Goal: Task Accomplishment & Management: Manage account settings

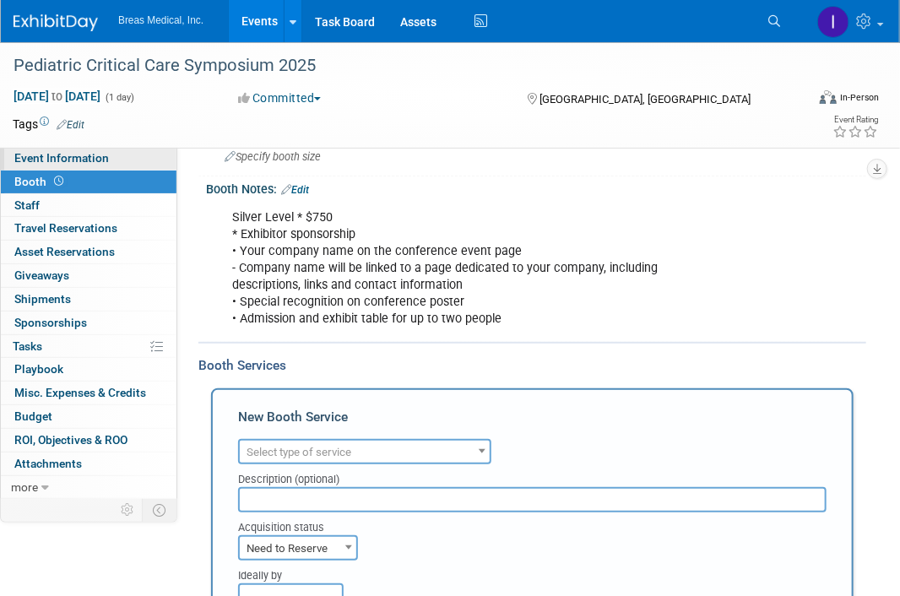
click at [48, 158] on span "Event Information" at bounding box center [61, 158] width 95 height 14
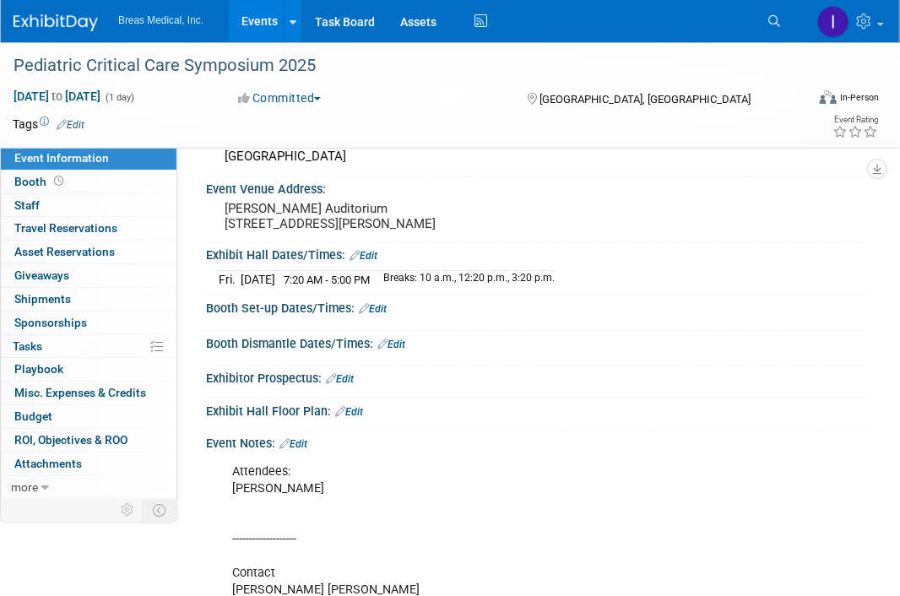
scroll to position [301, 0]
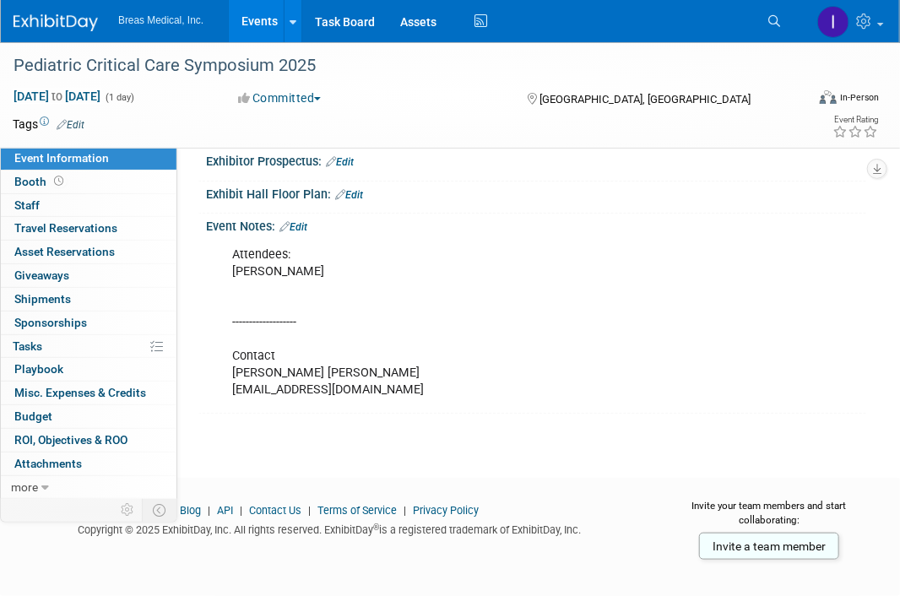
click at [302, 230] on link "Edit" at bounding box center [294, 227] width 28 height 12
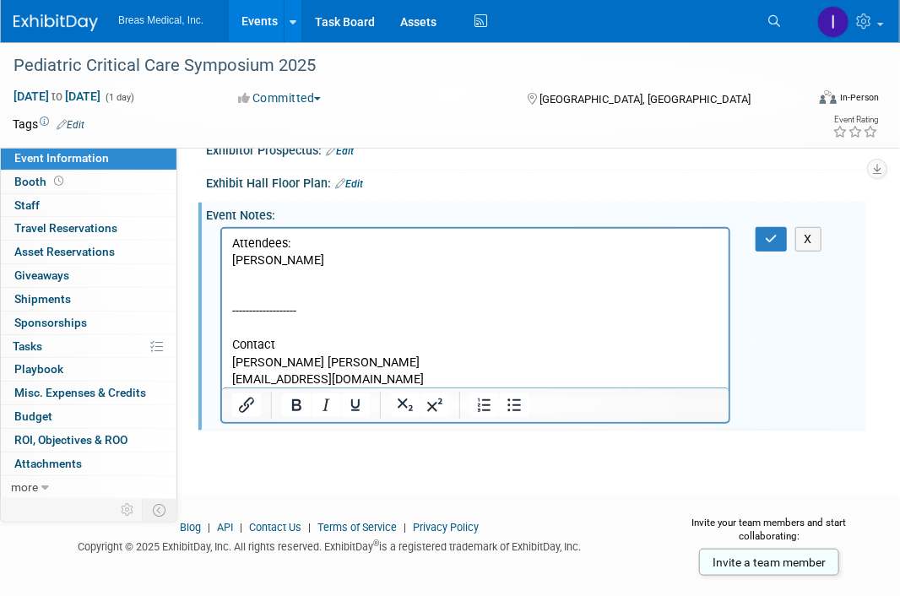
scroll to position [0, 0]
click at [458, 380] on p "Attendees: Heath Boles ------------------- Contact Margaret Ross Davis margaret…" at bounding box center [474, 311] width 487 height 153
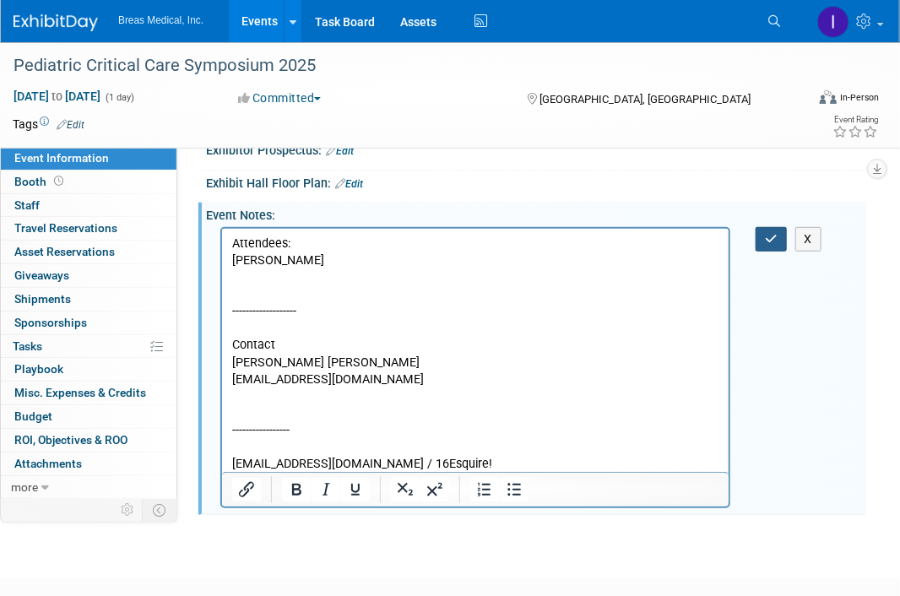
click at [781, 247] on button "button" at bounding box center [771, 239] width 31 height 24
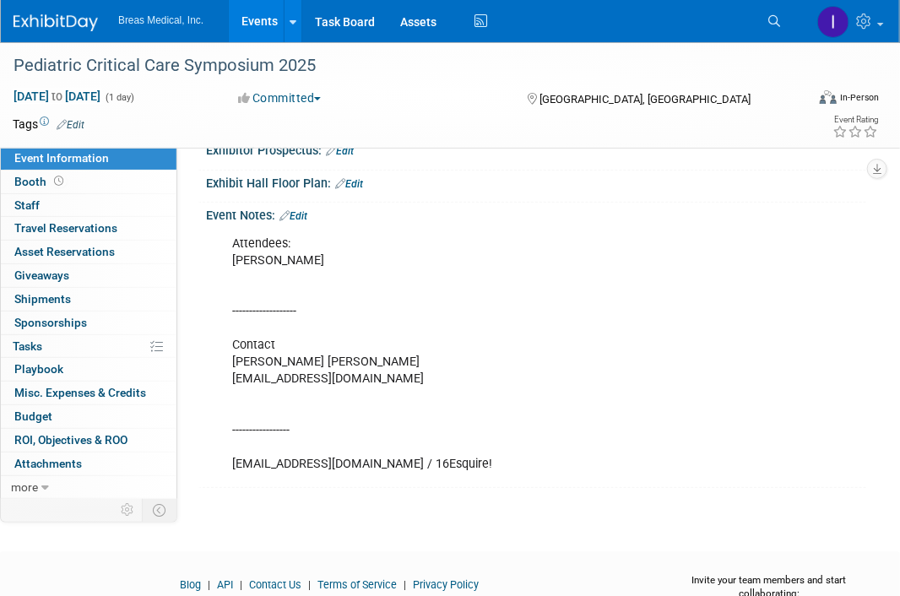
click at [737, 317] on div "Attendees: Heath Boles ------------------- Contact Margaret Ross Davis margaret…" at bounding box center [481, 354] width 523 height 254
click at [312, 225] on div "Event Notes: Edit" at bounding box center [536, 214] width 661 height 22
click at [301, 222] on link "Edit" at bounding box center [294, 216] width 28 height 12
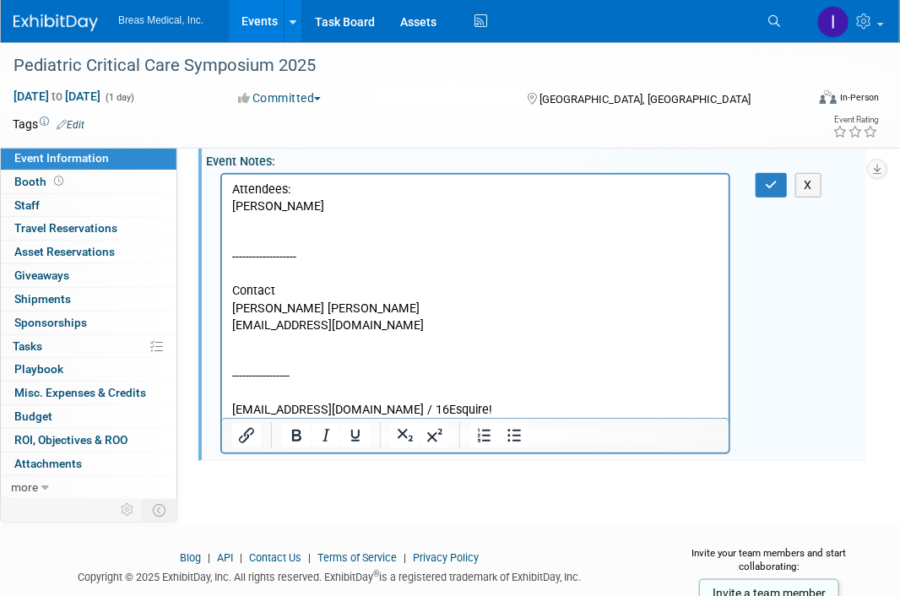
scroll to position [412, 0]
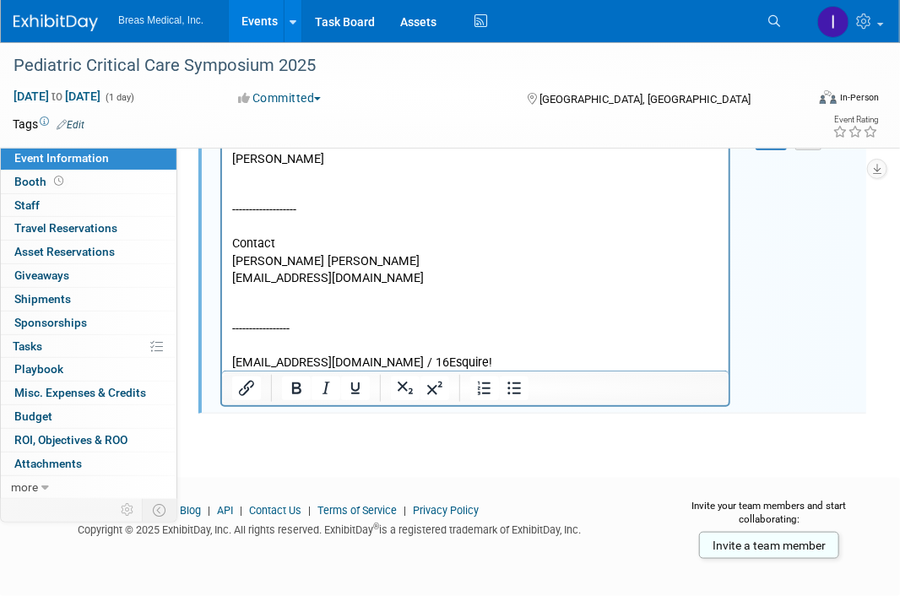
click at [468, 356] on p "Attendees: Heath Boles ------------------- Contact Margaret Ross Davis margaret…" at bounding box center [474, 251] width 487 height 237
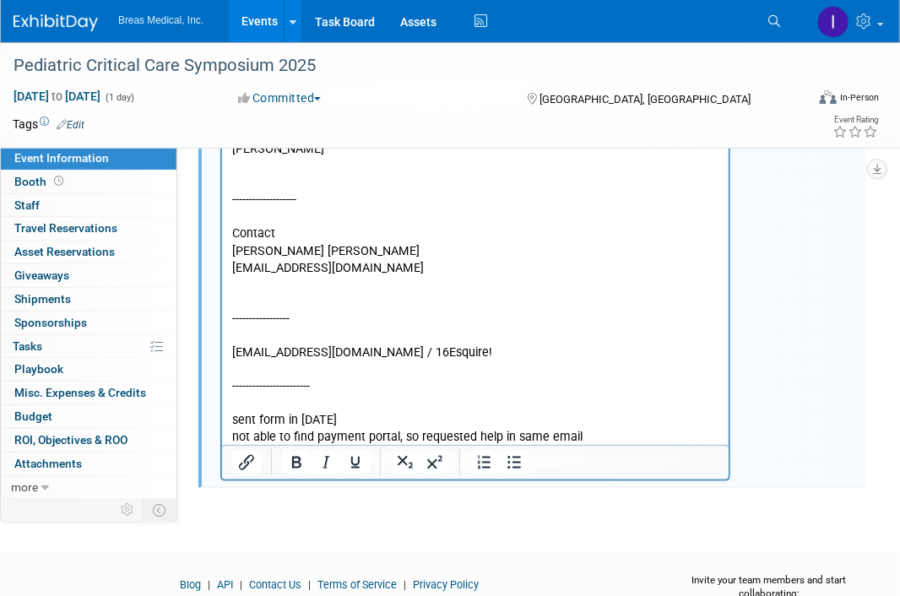
click at [770, 140] on button "button" at bounding box center [771, 128] width 31 height 24
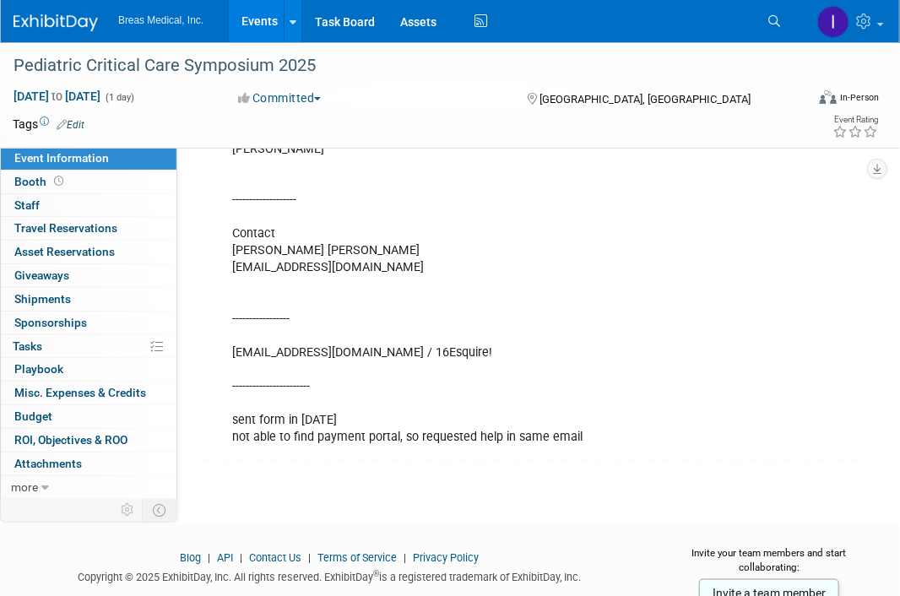
click at [784, 229] on div "Attendees: Heath Boles ------------------- Contact Margaret Ross Davis margaret…" at bounding box center [536, 284] width 661 height 345
click at [253, 16] on link "Events" at bounding box center [260, 21] width 62 height 42
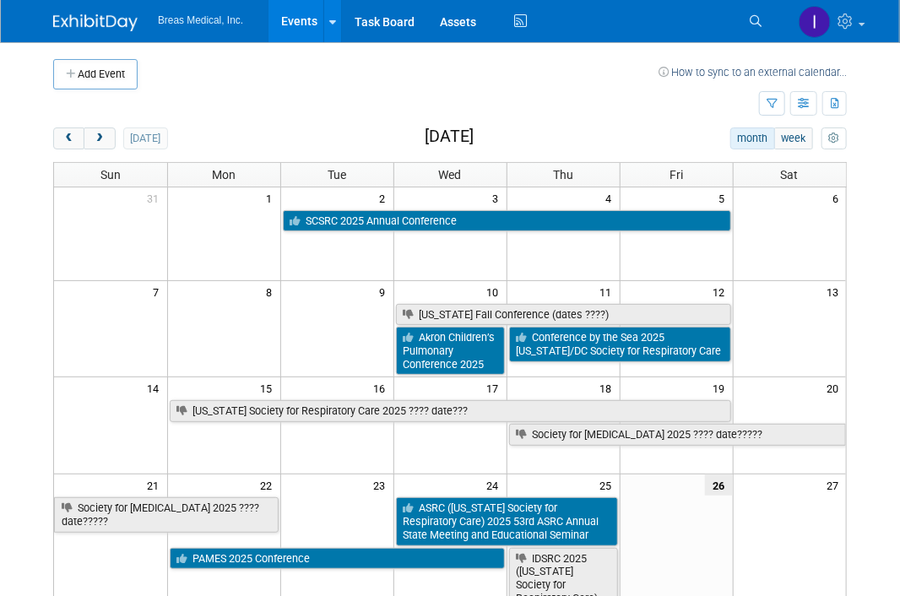
drag, startPoint x: 807, startPoint y: 101, endPoint x: 677, endPoint y: 103, distance: 129.3
click at [677, 103] on tr "Show: All Events Just My Events Only show events that either I created, or I am…" at bounding box center [450, 105] width 794 height 30
click at [66, 133] on span "prev" at bounding box center [69, 138] width 13 height 11
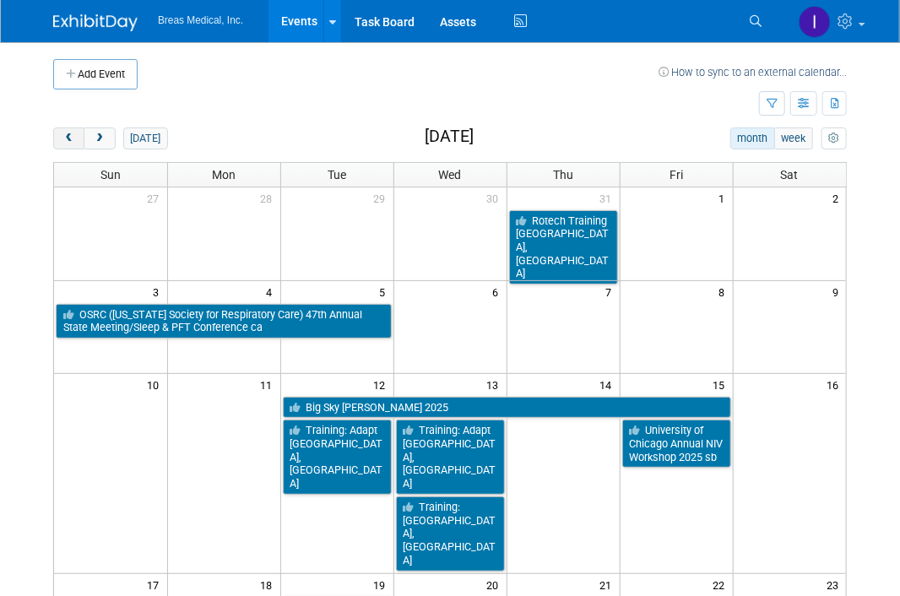
click at [66, 133] on span "prev" at bounding box center [69, 138] width 13 height 11
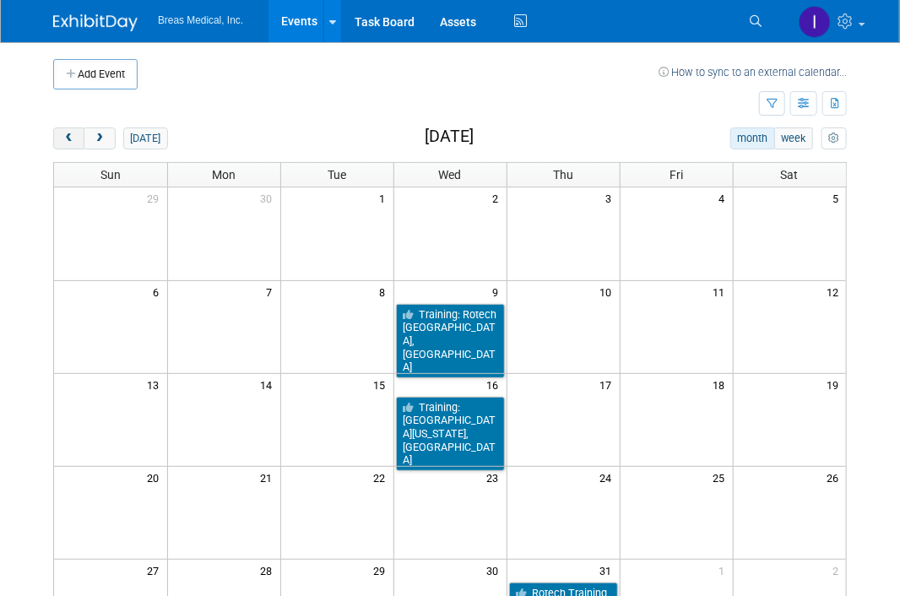
click at [66, 133] on span "prev" at bounding box center [69, 138] width 13 height 11
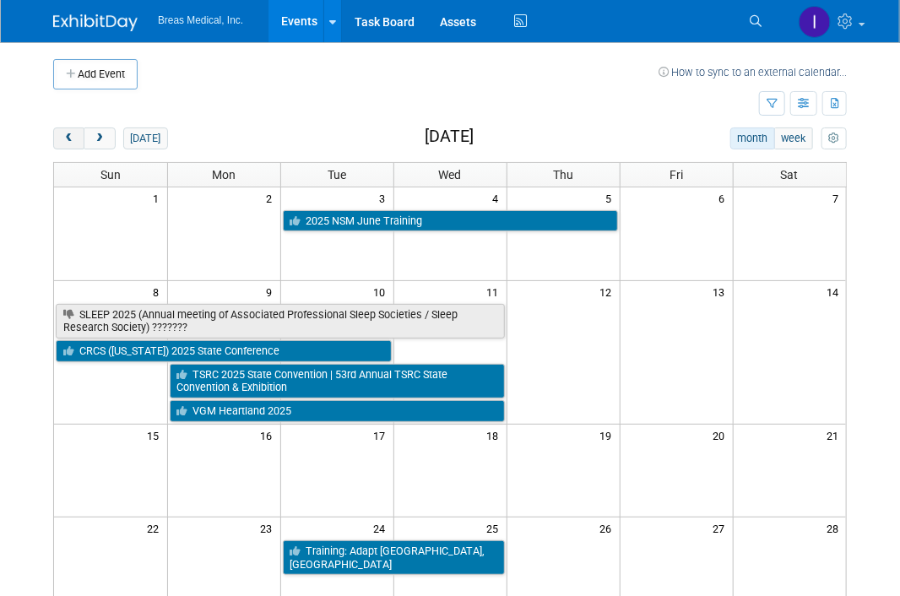
click at [66, 133] on span "prev" at bounding box center [69, 138] width 13 height 11
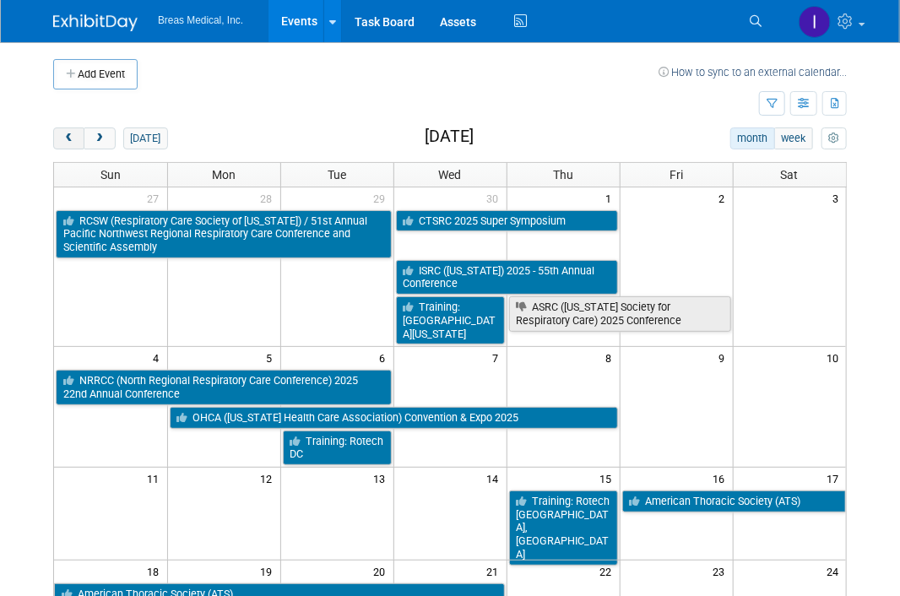
click at [66, 133] on span "prev" at bounding box center [69, 138] width 13 height 11
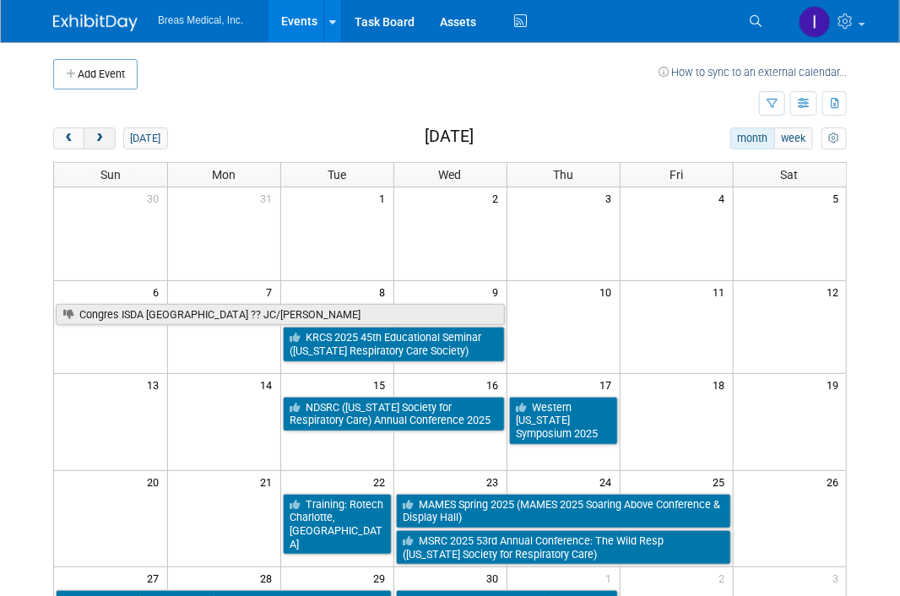
click at [101, 137] on span "next" at bounding box center [99, 138] width 13 height 11
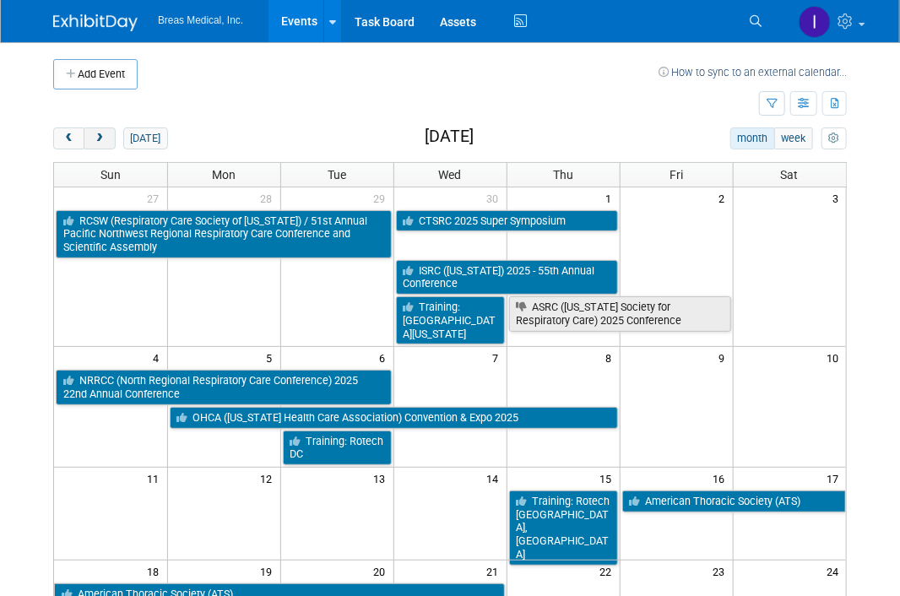
click at [101, 137] on span "next" at bounding box center [99, 138] width 13 height 11
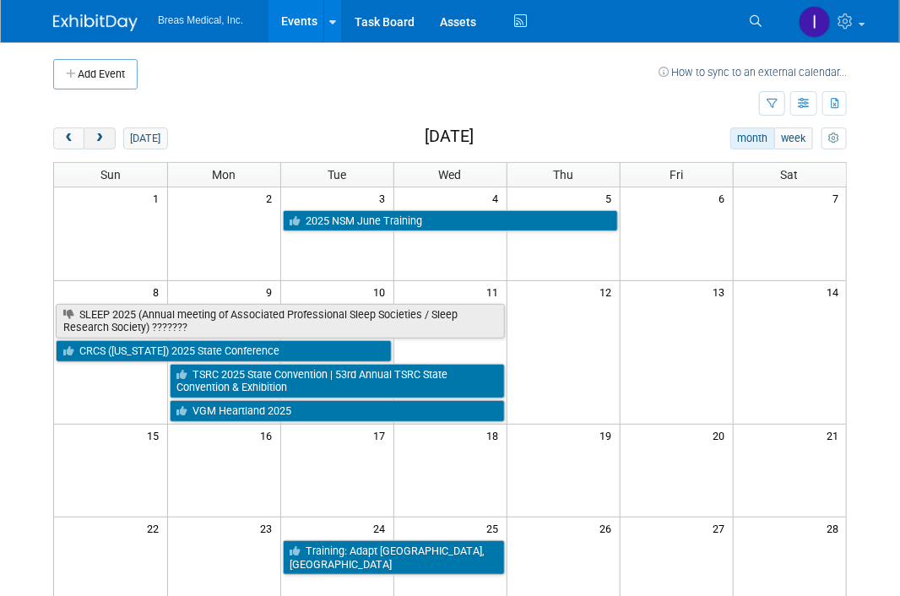
click at [101, 137] on span "next" at bounding box center [99, 138] width 13 height 11
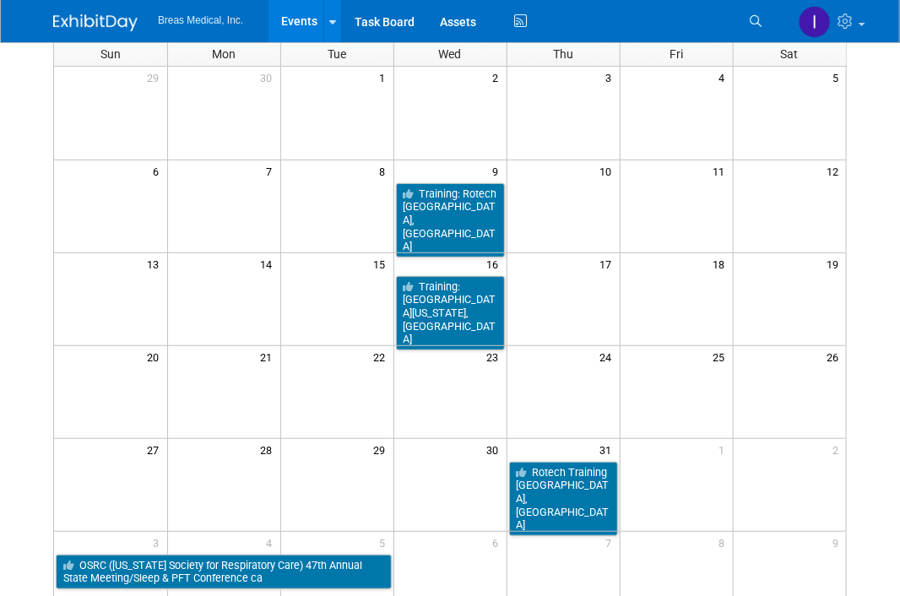
scroll to position [84, 0]
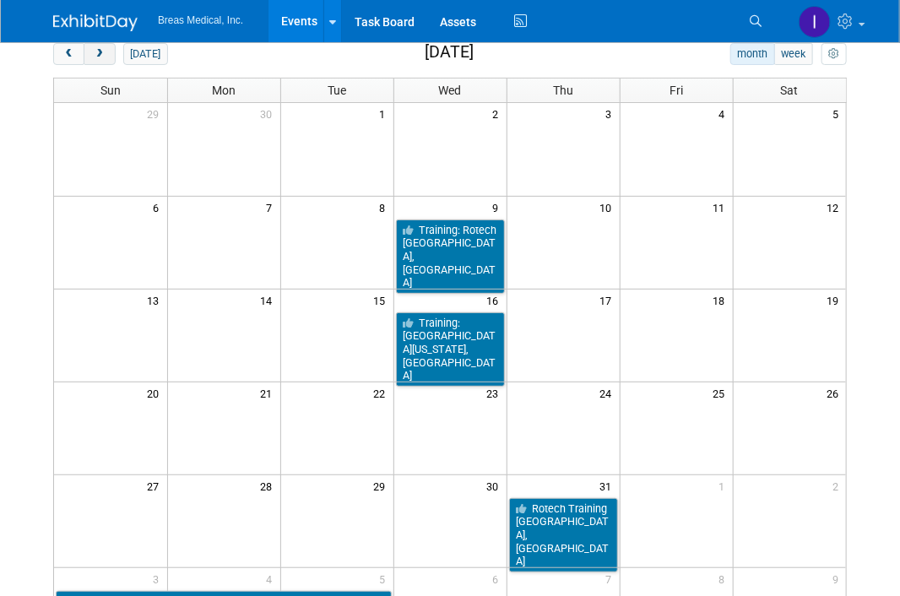
click at [101, 56] on span "next" at bounding box center [99, 54] width 13 height 11
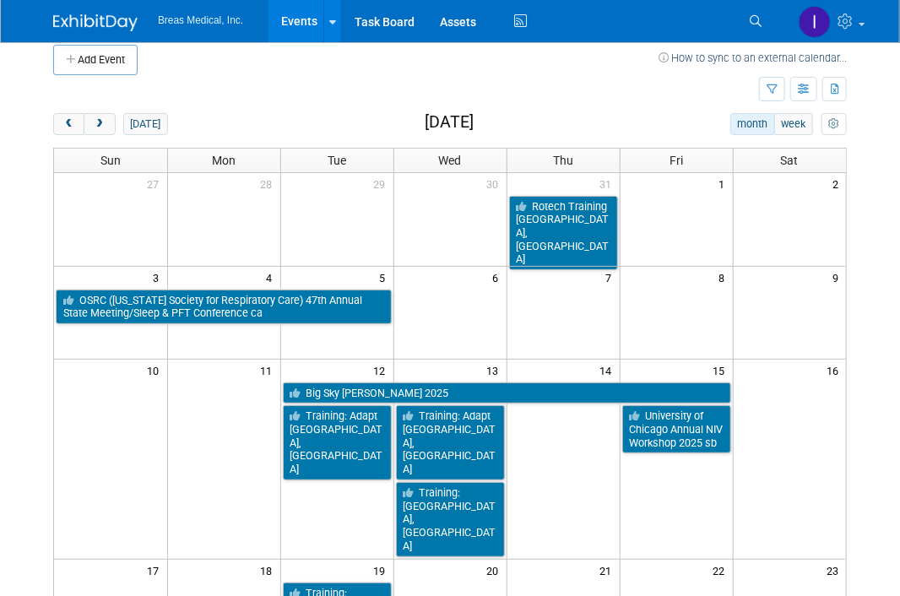
scroll to position [0, 0]
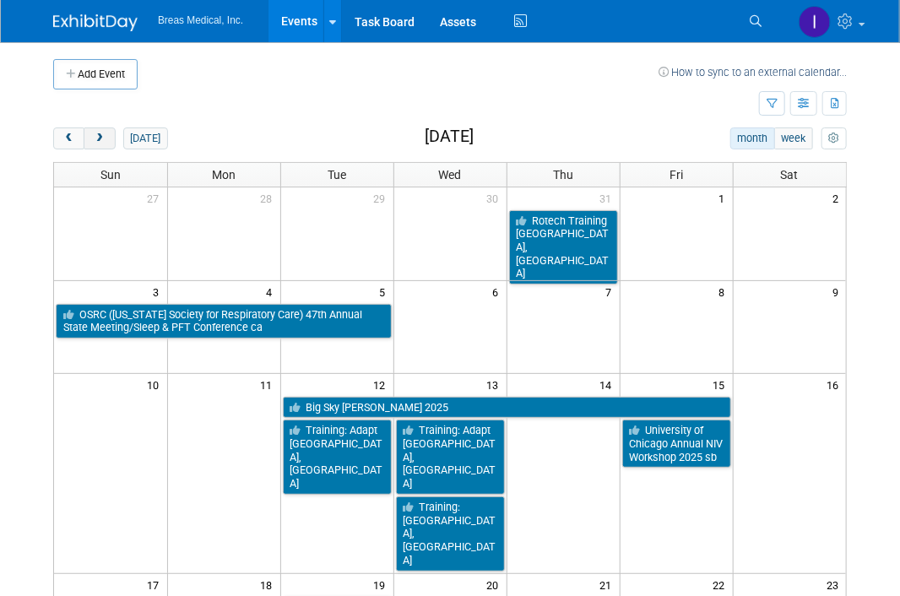
click at [88, 134] on button "next" at bounding box center [99, 139] width 31 height 22
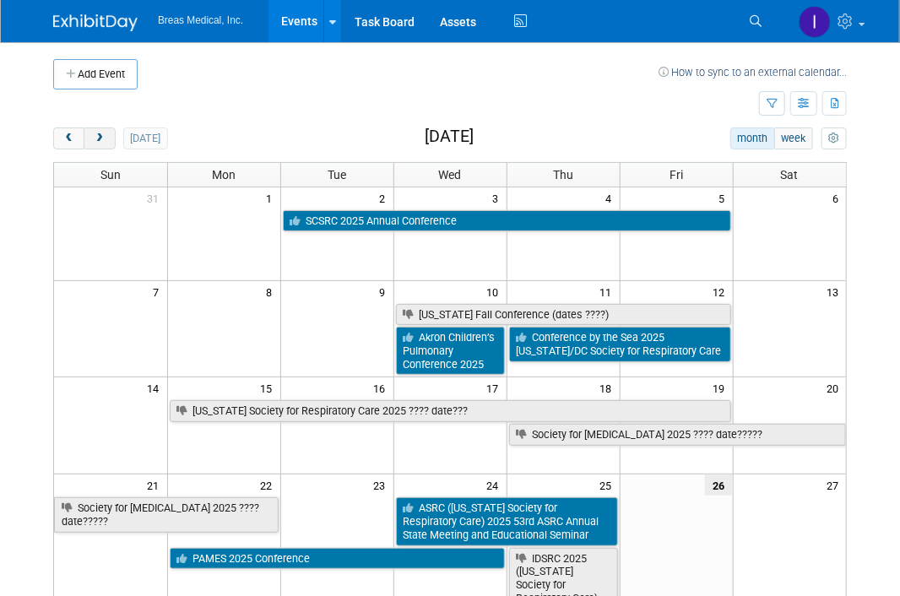
click at [101, 140] on span "next" at bounding box center [99, 138] width 13 height 11
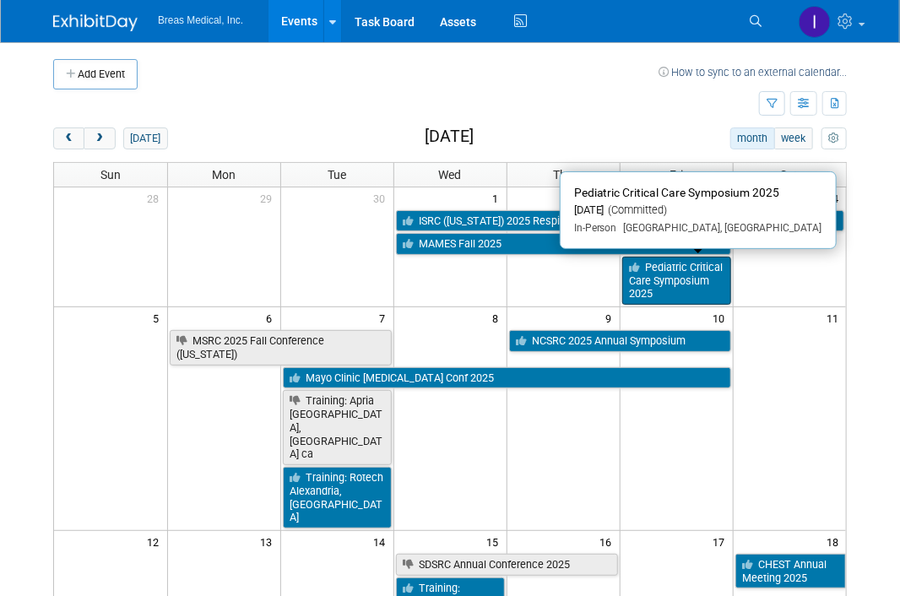
click at [701, 282] on link "Pediatric Critical Care Symposium 2025" at bounding box center [677, 281] width 109 height 48
click at [696, 291] on link "Pediatric Critical Care Symposium 2025" at bounding box center [677, 281] width 109 height 48
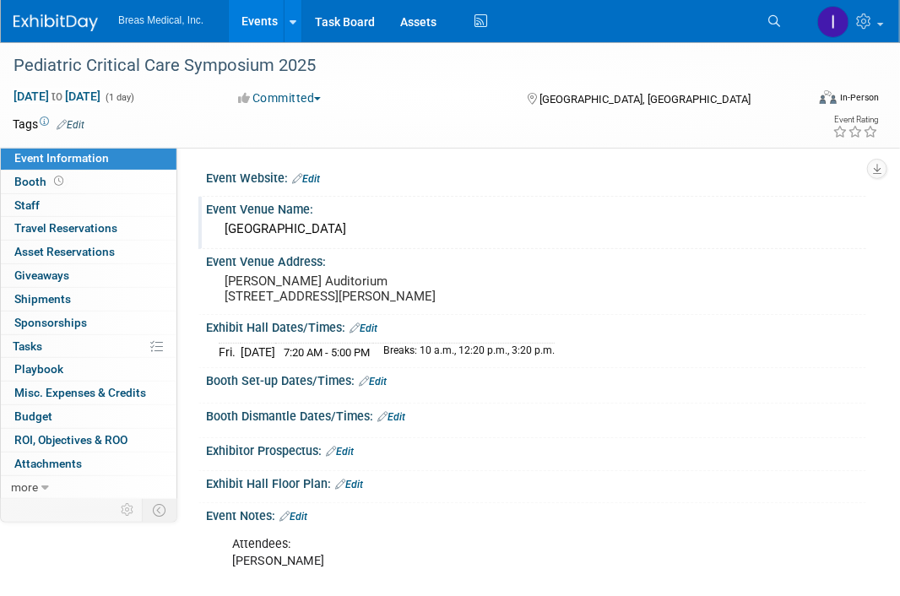
drag, startPoint x: 398, startPoint y: 226, endPoint x: 221, endPoint y: 230, distance: 176.6
click at [221, 230] on div "Le Bonheur Children’s Hospital" at bounding box center [536, 229] width 635 height 26
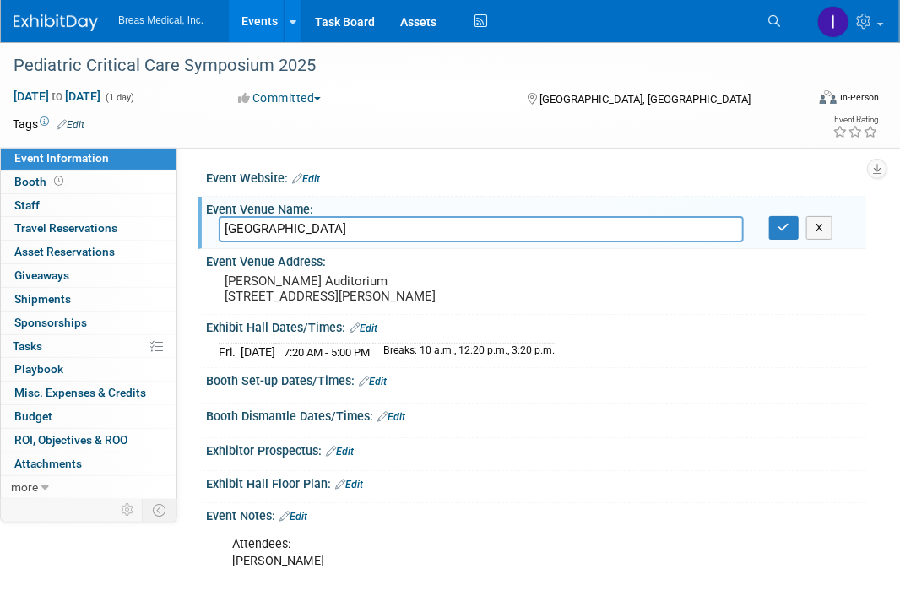
drag, startPoint x: 331, startPoint y: 225, endPoint x: 186, endPoint y: 231, distance: 145.4
click at [186, 231] on div "Event Website: Edit Event Venue Name: Le Bonheur Children’s Hospital Le Bonheur…" at bounding box center [521, 322] width 689 height 351
click at [824, 228] on button "X" at bounding box center [820, 228] width 26 height 24
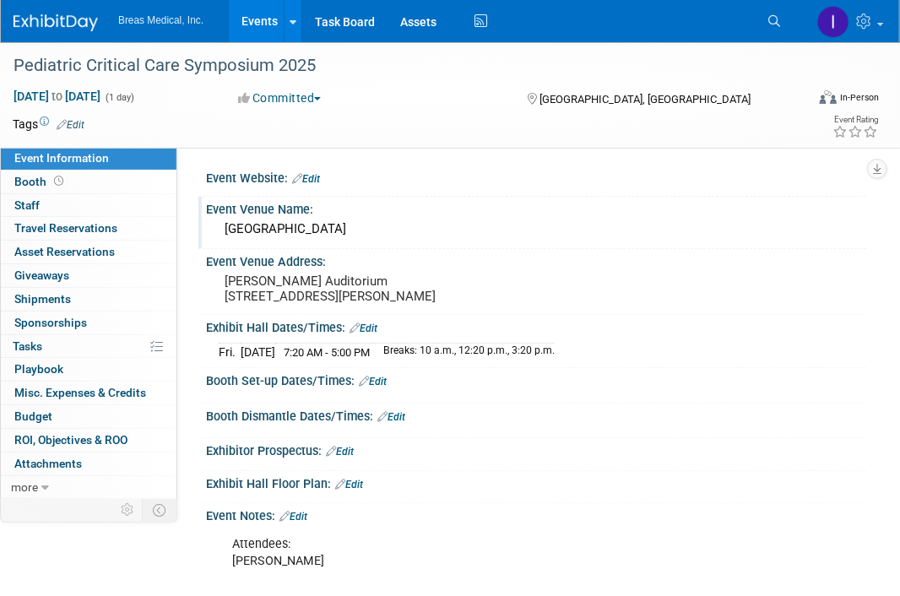
click at [267, 20] on link "Events" at bounding box center [260, 21] width 62 height 42
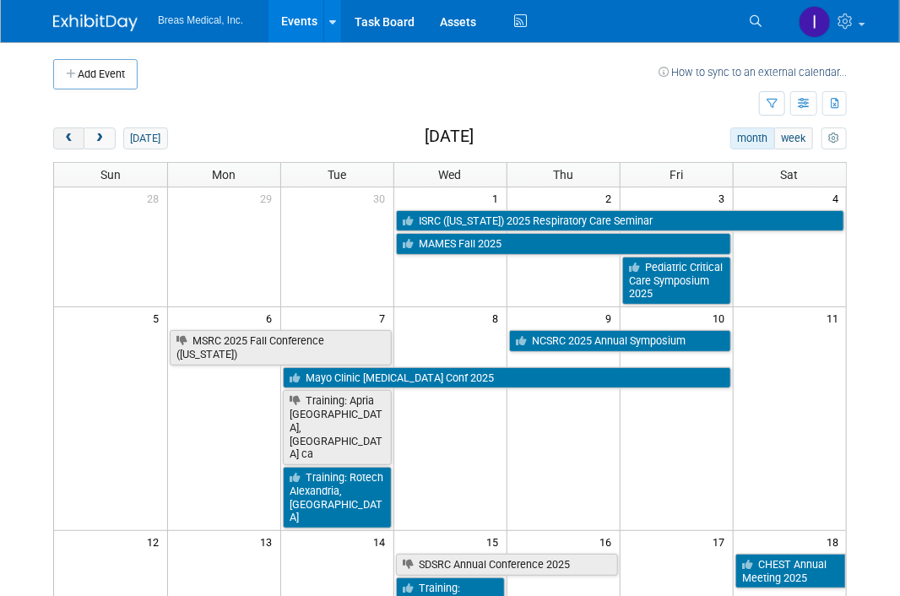
click at [54, 142] on button "prev" at bounding box center [68, 139] width 31 height 22
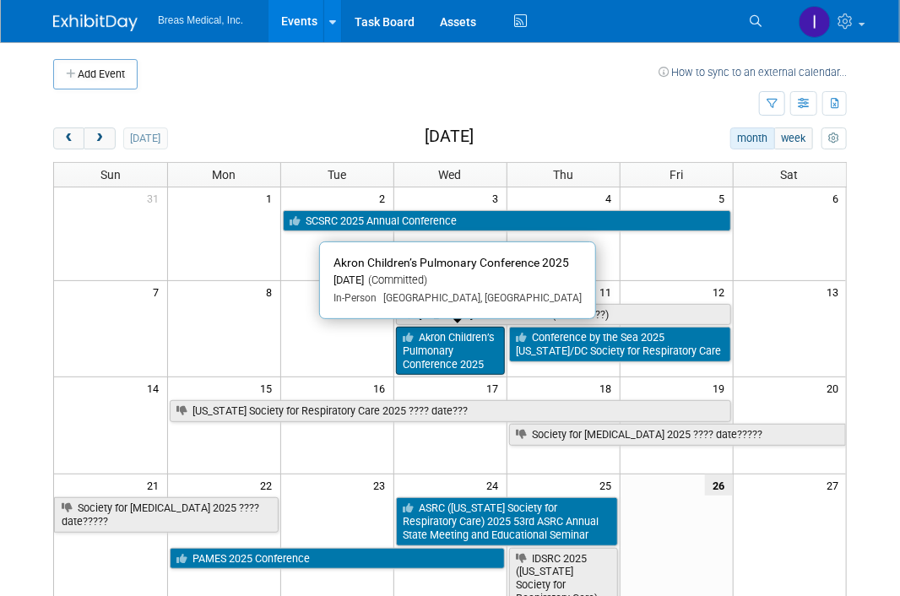
click at [452, 345] on link "Akron Children’s Pulmonary Conference 2025" at bounding box center [450, 351] width 109 height 48
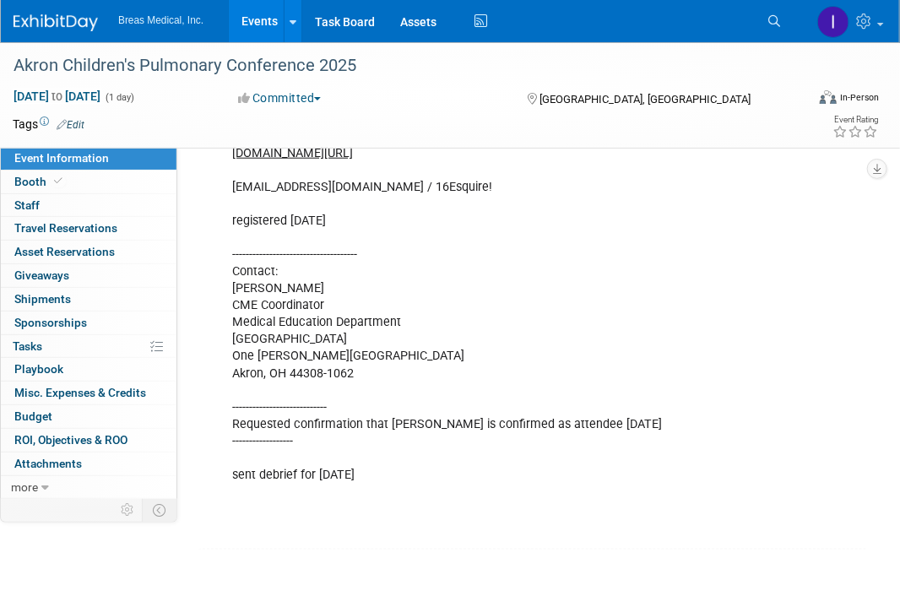
scroll to position [670, 0]
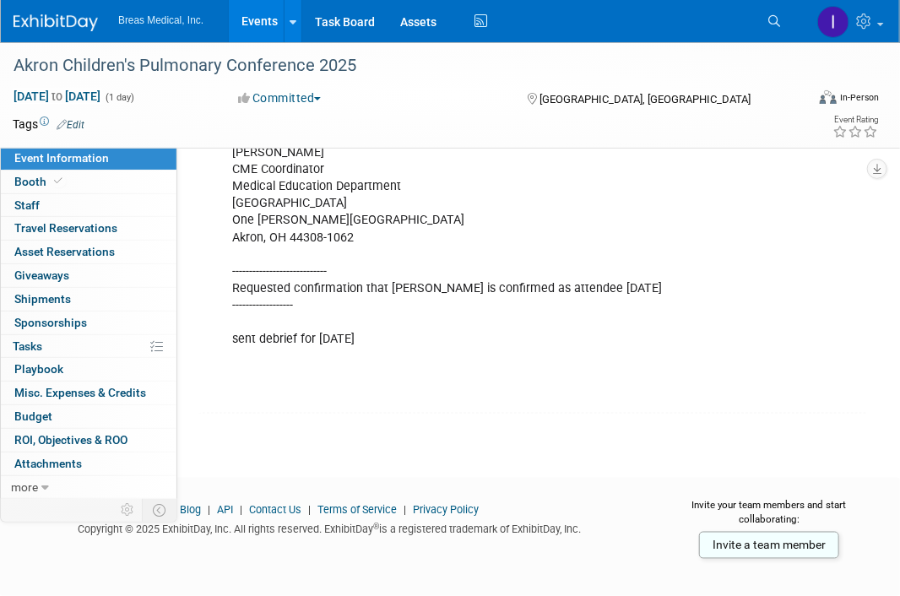
click at [258, 19] on link "Events" at bounding box center [260, 21] width 62 height 42
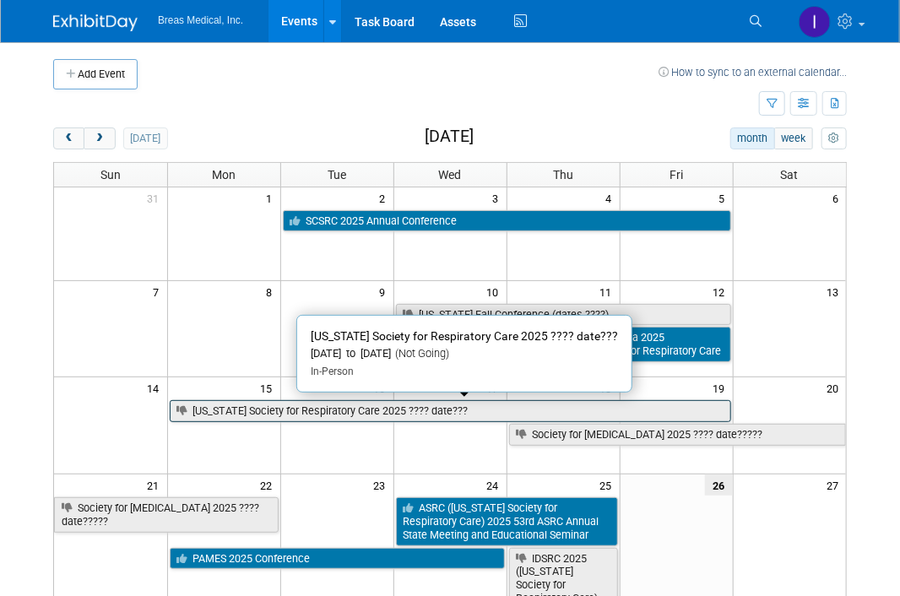
scroll to position [84, 0]
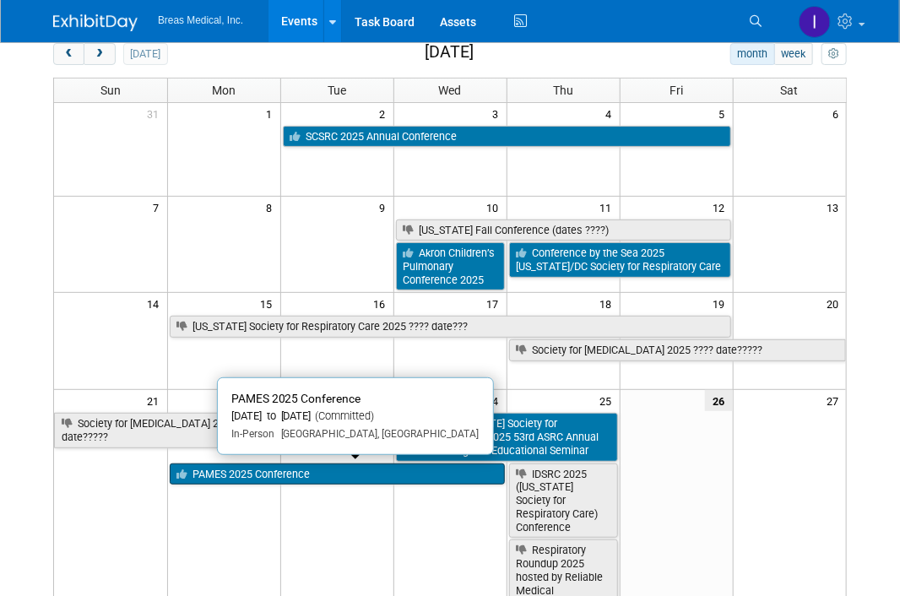
click at [318, 465] on link "PAMES 2025 Conference" at bounding box center [337, 475] width 335 height 22
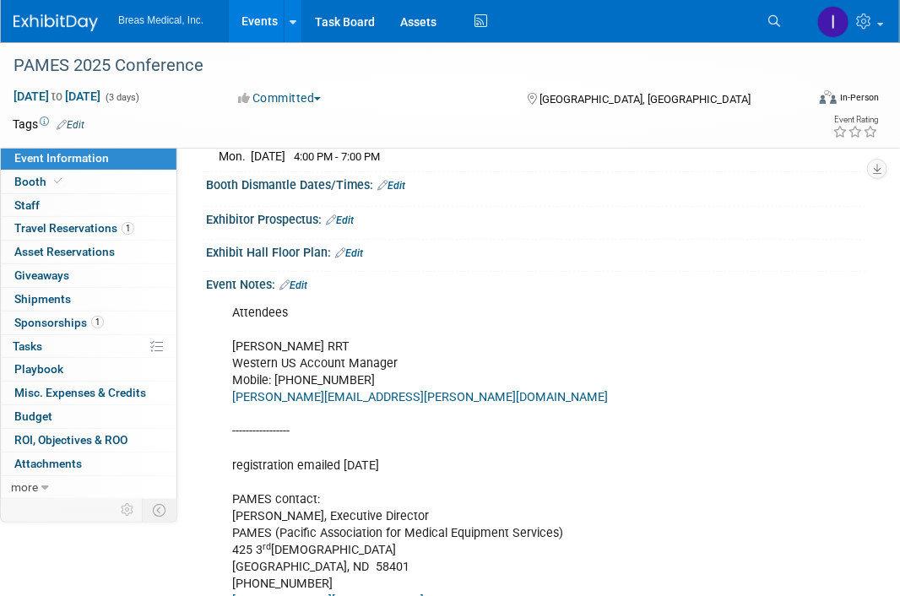
scroll to position [338, 0]
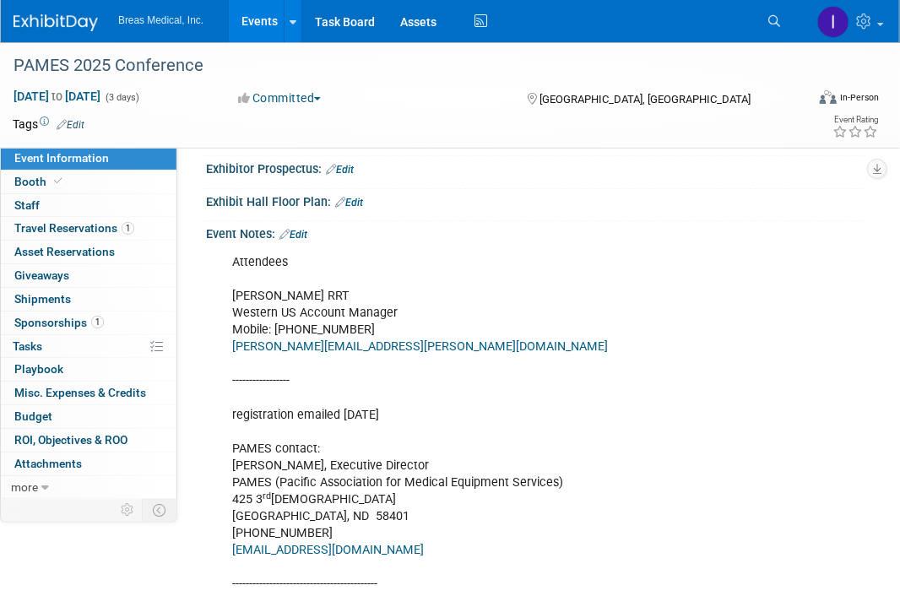
click at [307, 233] on link "Edit" at bounding box center [294, 235] width 28 height 12
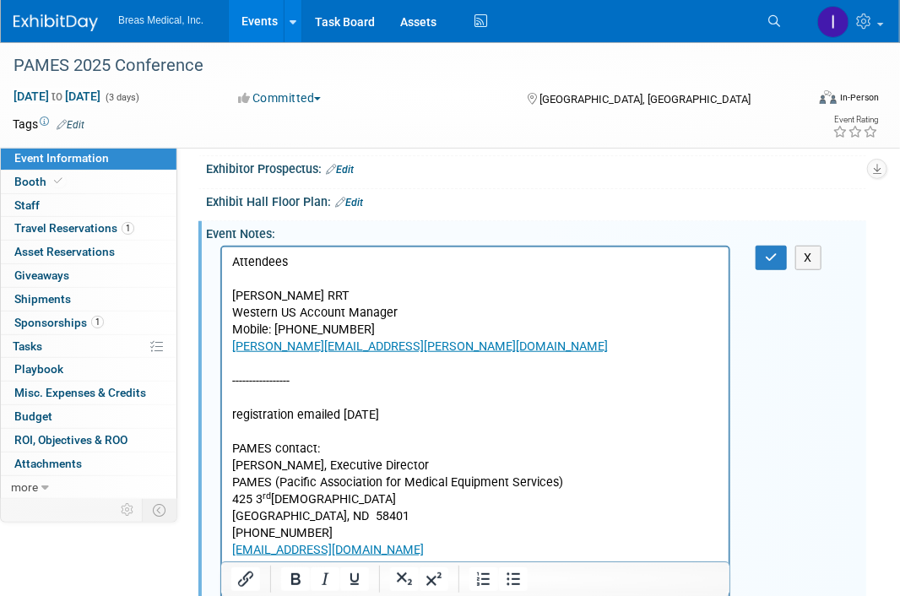
scroll to position [672, 0]
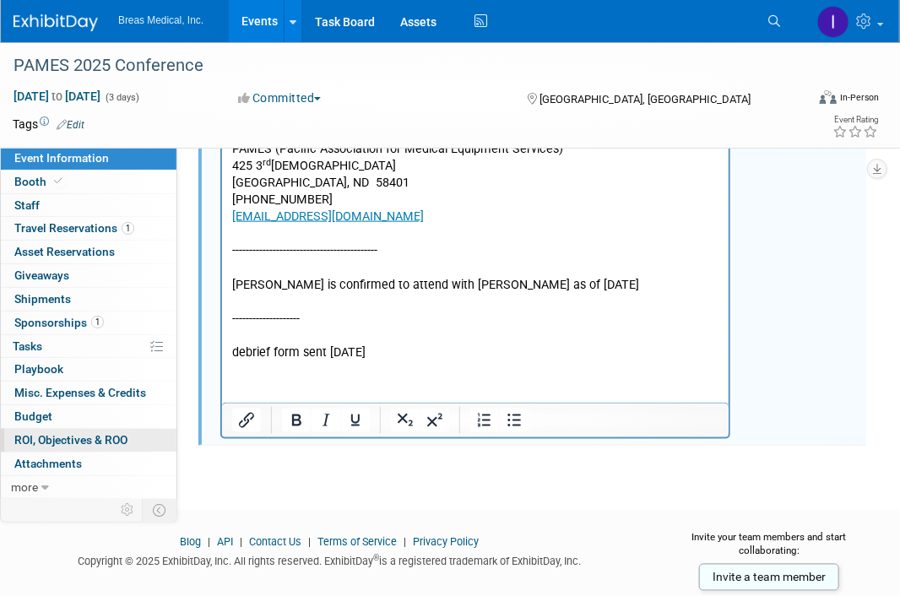
click at [51, 429] on link "0 ROI, Objectives & ROO 0" at bounding box center [89, 440] width 176 height 23
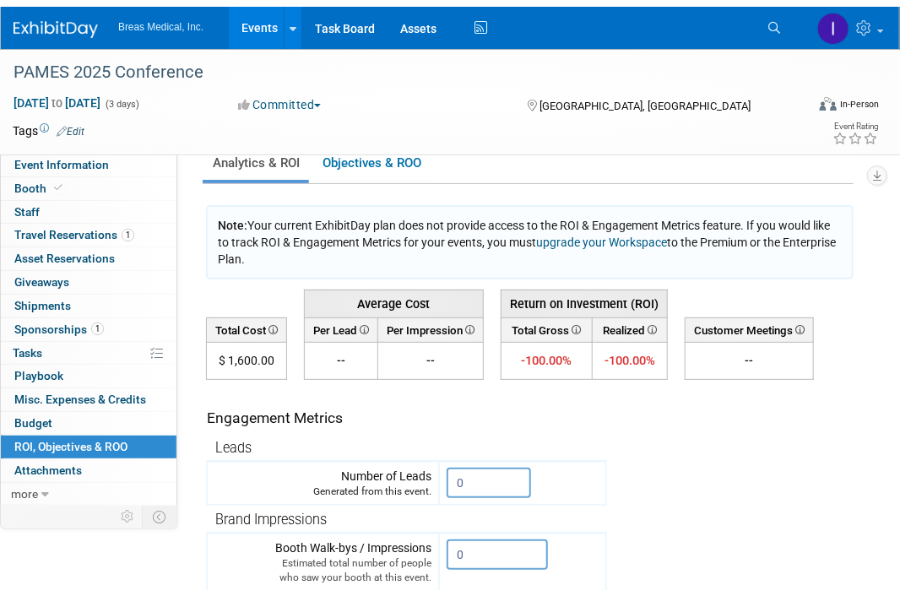
scroll to position [0, 0]
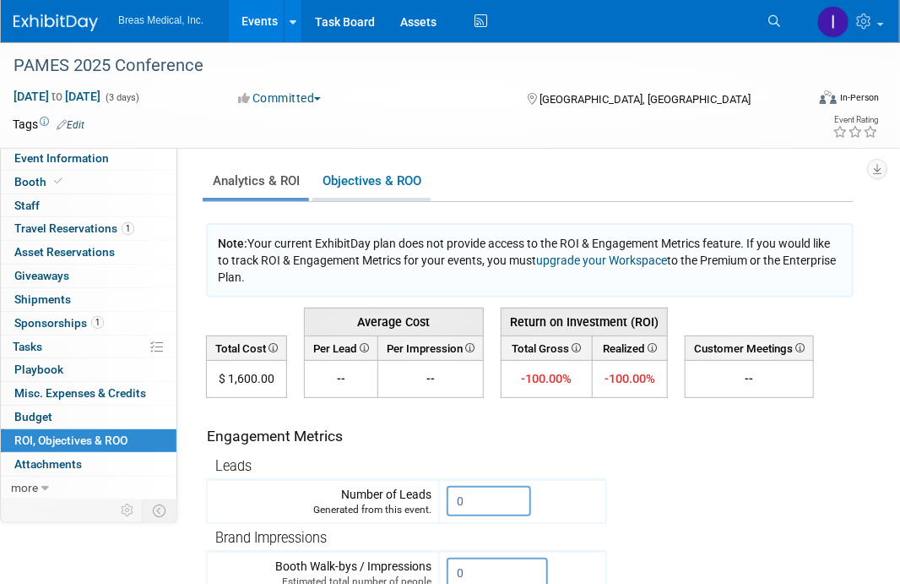
click at [373, 179] on link "Objectives & ROO 0" at bounding box center [372, 181] width 118 height 33
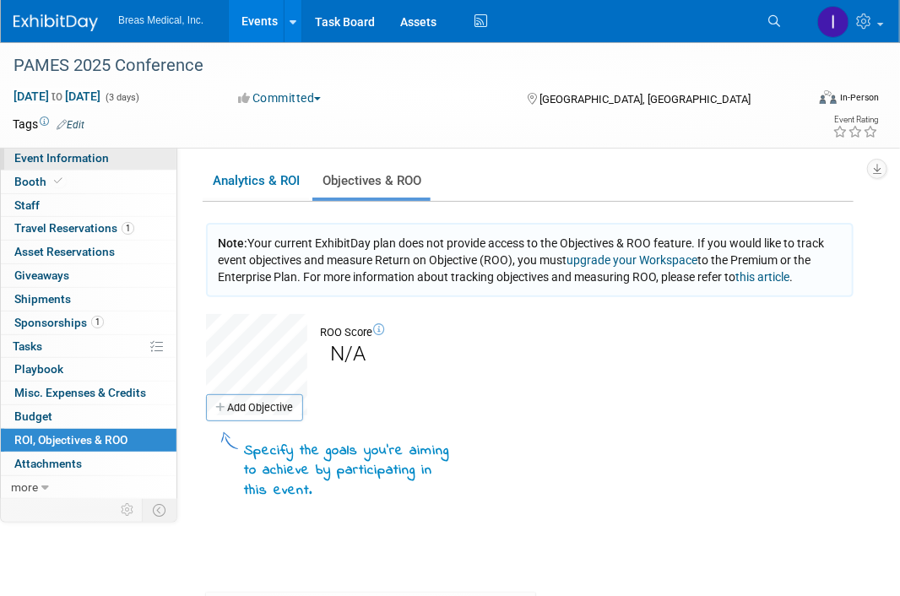
click at [54, 161] on span "Event Information" at bounding box center [61, 158] width 95 height 14
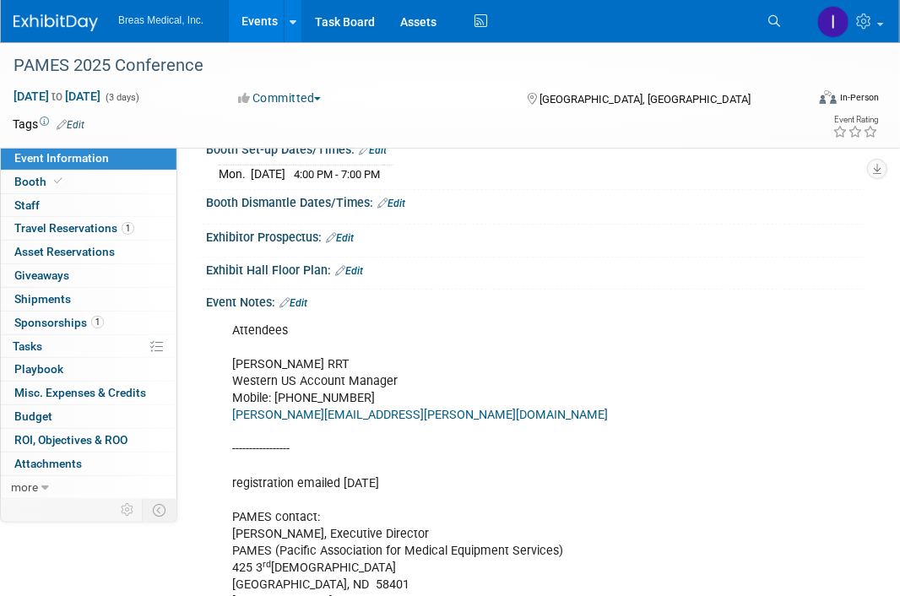
scroll to position [253, 0]
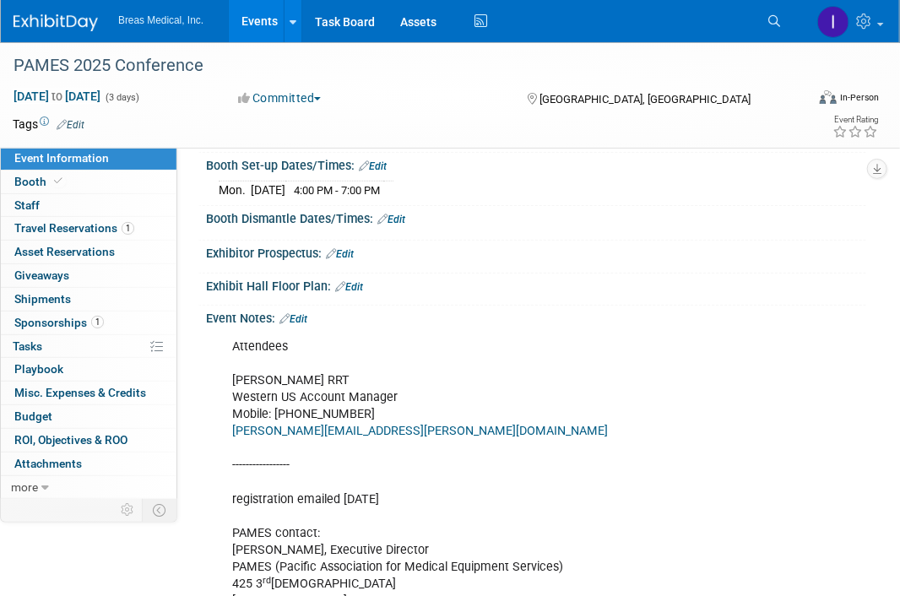
click at [297, 315] on link "Edit" at bounding box center [294, 319] width 28 height 12
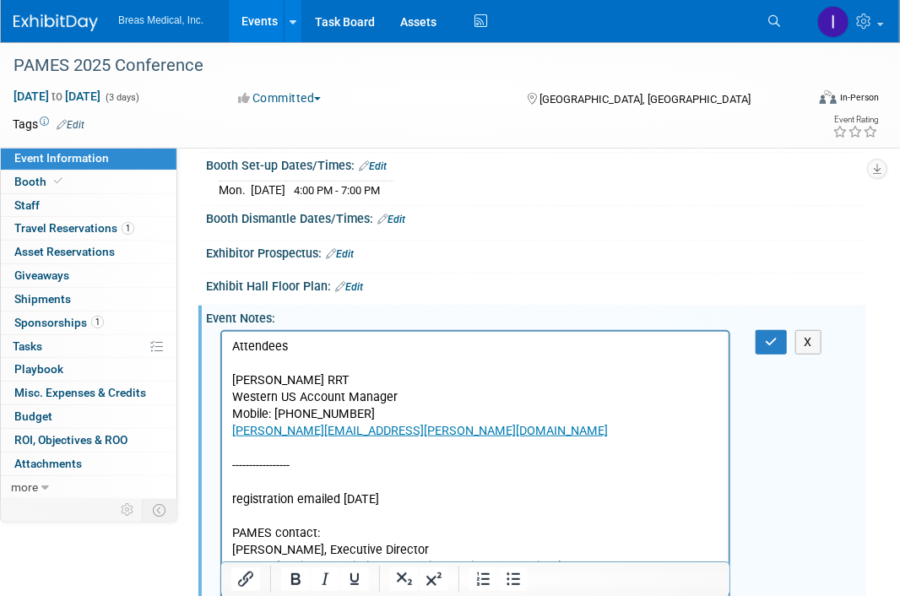
scroll to position [672, 0]
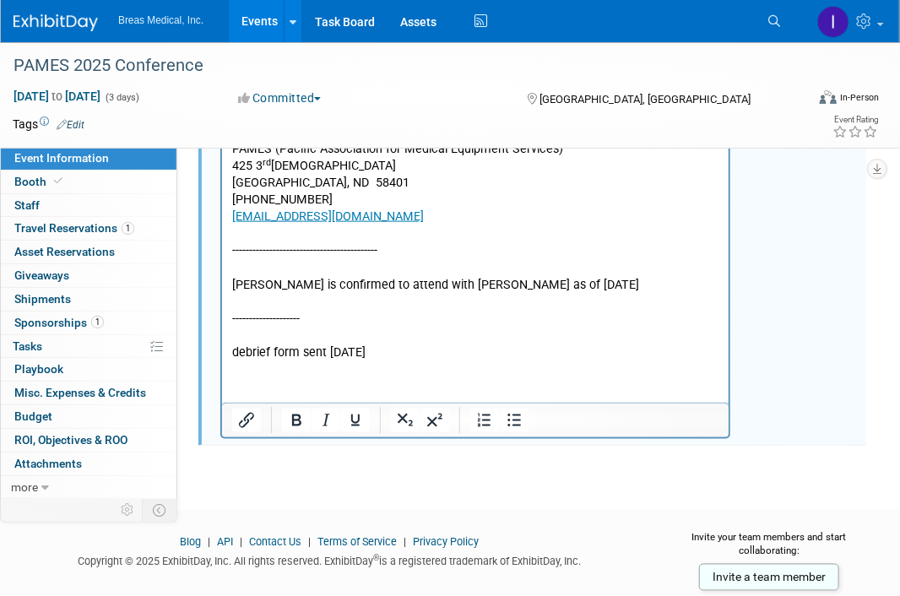
click at [332, 362] on html "Attendees Aaron Schmitt RRT Western US Account Manager Mobile: 208.421.0953 Aar…" at bounding box center [474, 138] width 507 height 448
click at [478, 355] on p "Attendees Aaron Schmitt RRT Western US Account Manager Mobile: 208.421.0953 Aar…" at bounding box center [474, 141] width 487 height 441
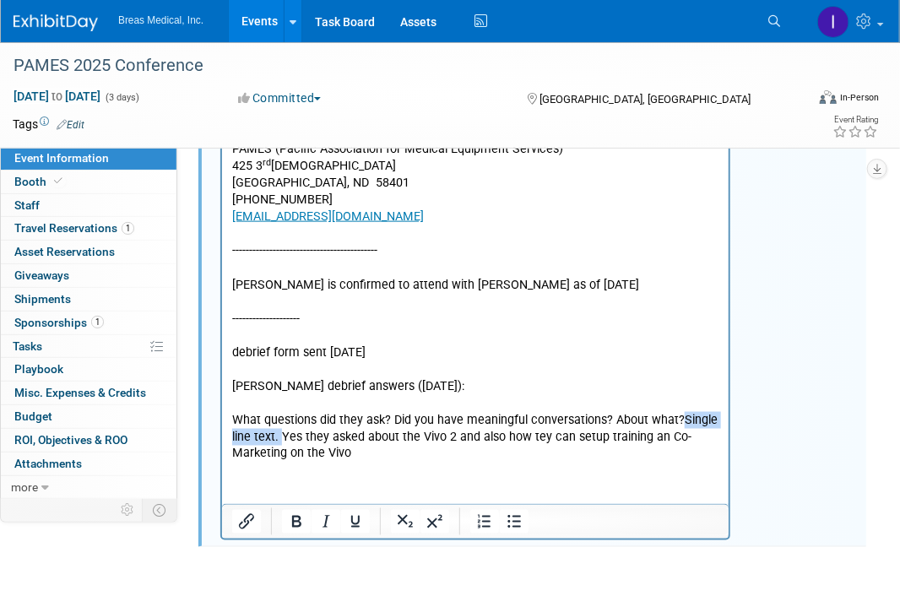
drag, startPoint x: 678, startPoint y: 421, endPoint x: 280, endPoint y: 433, distance: 398.9
click at [280, 433] on p "What questions did they ask? Did you have meaningful conversations? About what?…" at bounding box center [474, 437] width 487 height 51
click at [258, 464] on html "Attendees Aaron Schmitt RRT Western US Account Manager Mobile: 208.421.0953 Aar…" at bounding box center [474, 189] width 507 height 550
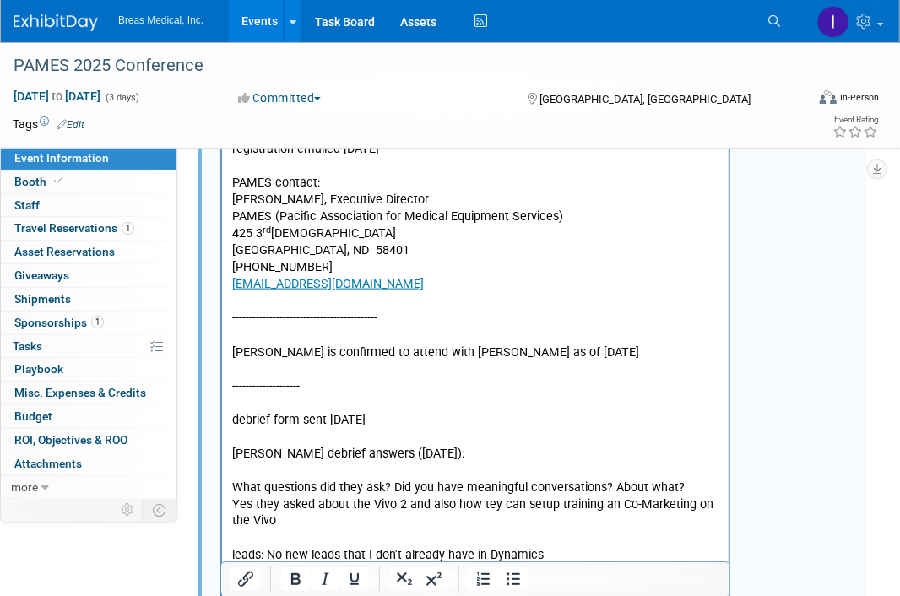
scroll to position [688, 0]
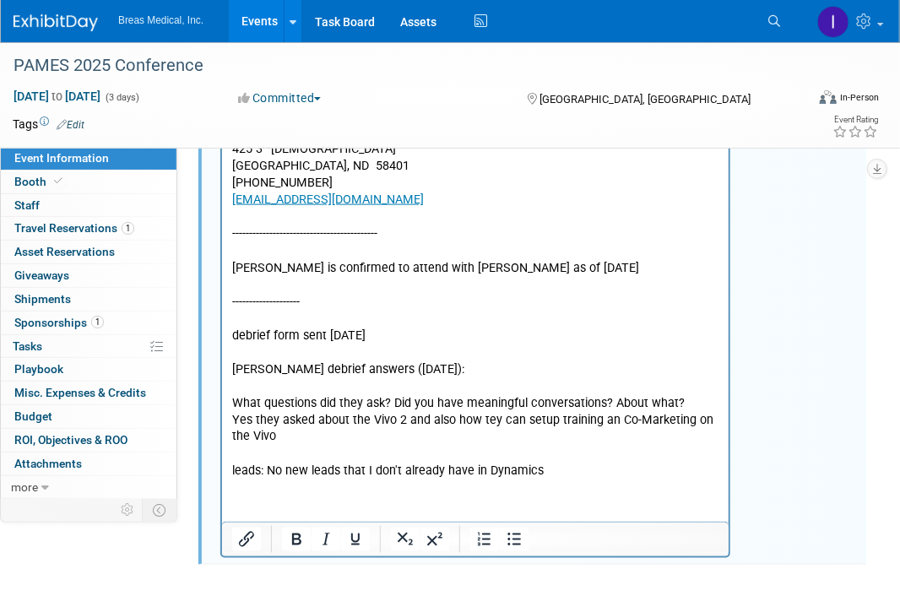
click at [580, 470] on p "leads: No new leads that I don't already have in Dynamics" at bounding box center [474, 472] width 487 height 17
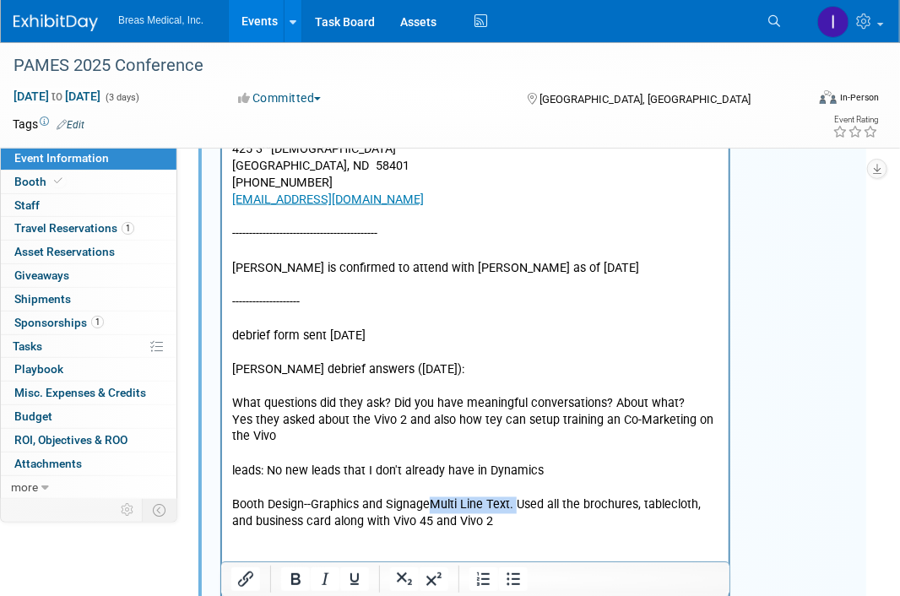
drag, startPoint x: 511, startPoint y: 502, endPoint x: 429, endPoint y: 499, distance: 82.0
click at [429, 499] on p "Booth Design--Graphics and SignageMulti Line Text. Used all the brochures, tabl…" at bounding box center [474, 515] width 487 height 34
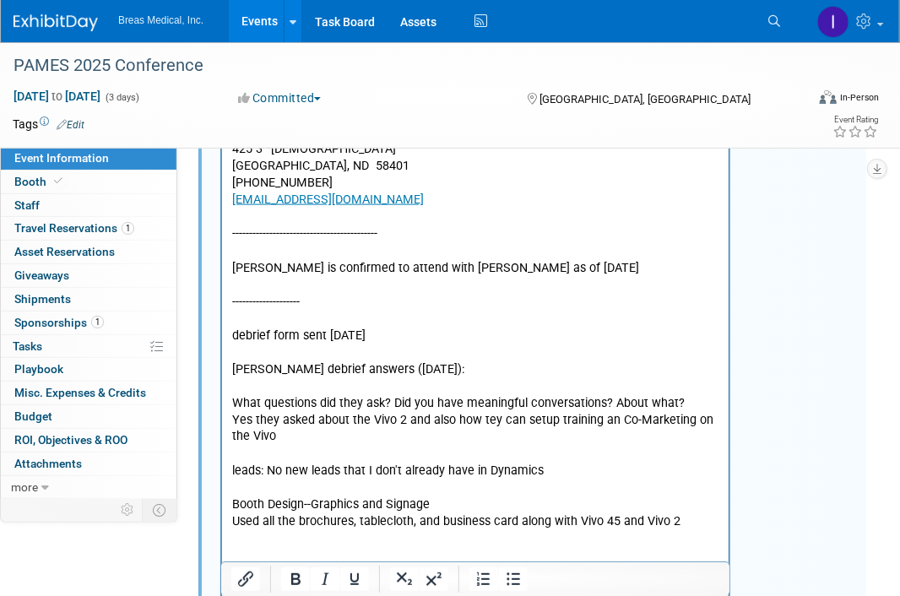
click at [277, 531] on html "Attendees Aaron Schmitt RRT Western US Account Manager Mobile: 208.421.0953 Aar…" at bounding box center [474, 214] width 507 height 634
click at [709, 524] on p "Used all the brochures, tablecloth, and business card along with Vivo 45 and Vi…" at bounding box center [474, 522] width 487 height 17
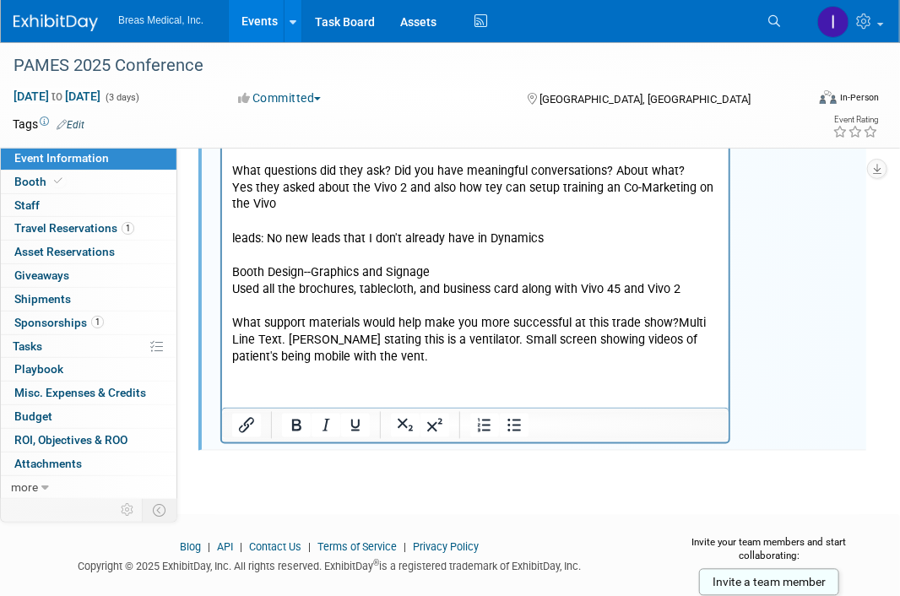
scroll to position [953, 0]
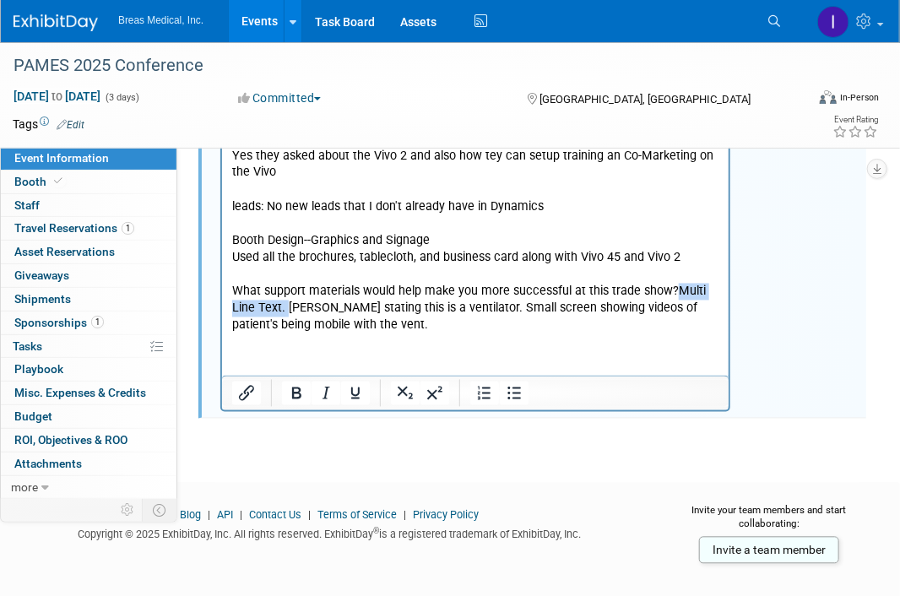
drag, startPoint x: 672, startPoint y: 292, endPoint x: 286, endPoint y: 309, distance: 386.4
click at [286, 309] on p "What support materials would help make you more successful at this trade show?M…" at bounding box center [474, 309] width 487 height 51
click at [314, 323] on p "Banner stating this is a ventilator. Small screen showing videos of patient's b…" at bounding box center [474, 318] width 487 height 34
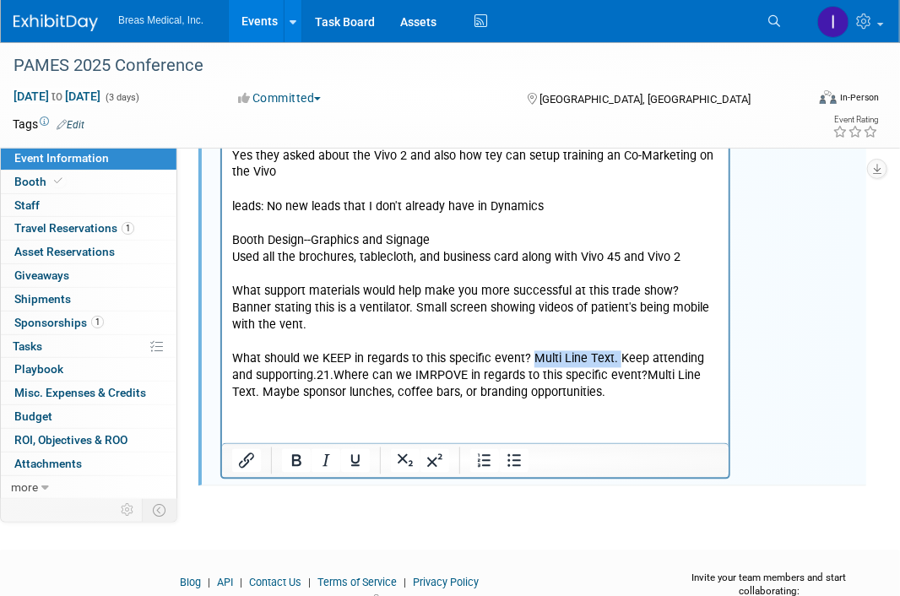
drag, startPoint x: 528, startPoint y: 359, endPoint x: 611, endPoint y: 351, distance: 83.1
click at [611, 351] on p "What should we KEEP in regards to this specific event? Multi Line Text. Keep at…" at bounding box center [474, 376] width 487 height 51
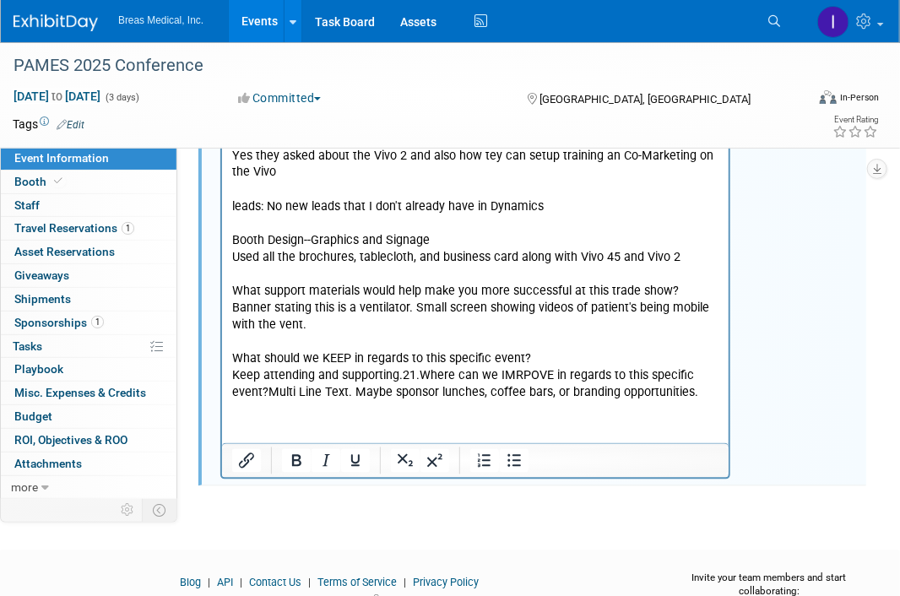
click at [422, 378] on p "Keep attending and supporting.21.Where can we IMRPOVE in regards to this specif…" at bounding box center [474, 385] width 487 height 34
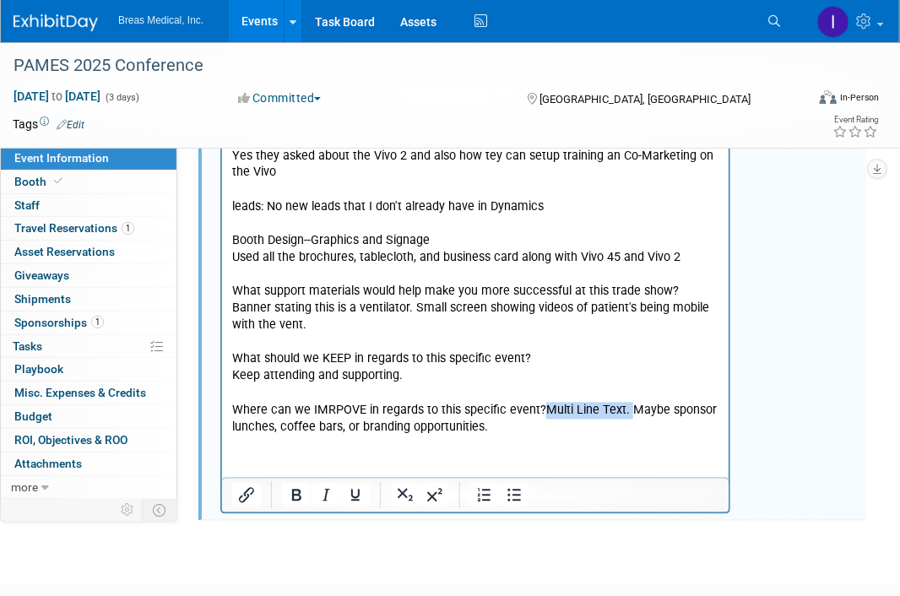
drag, startPoint x: 536, startPoint y: 408, endPoint x: 623, endPoint y: 402, distance: 87.2
click at [623, 403] on p "Where can we IMRPOVE in regards to this specific event?Multi Line Text. Maybe s…" at bounding box center [474, 420] width 487 height 34
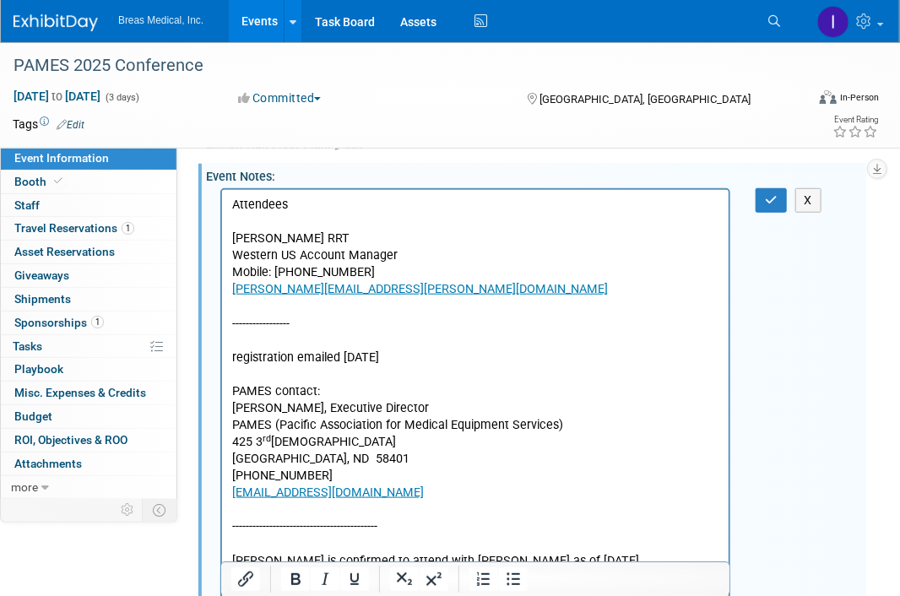
scroll to position [362, 0]
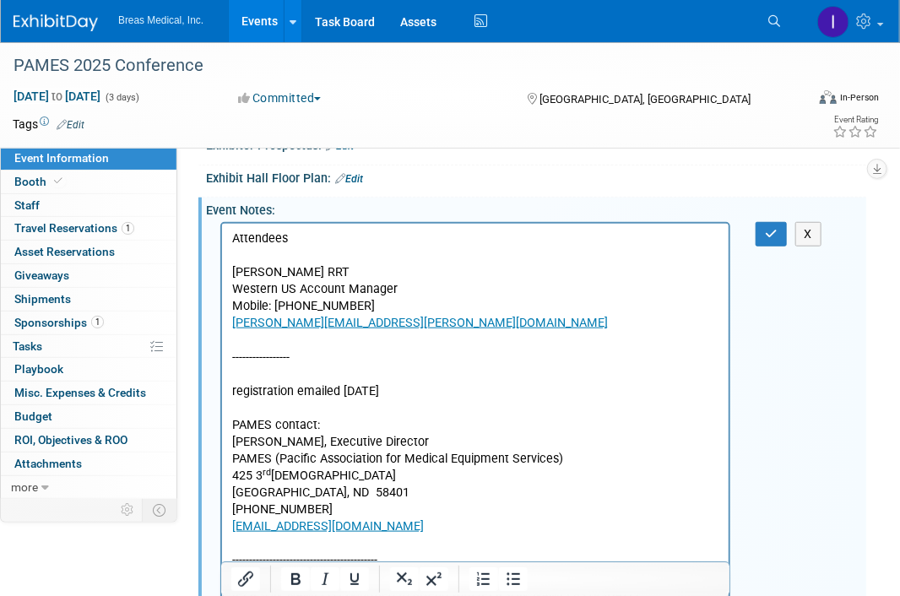
click at [767, 212] on div "Event Notes: Edit" at bounding box center [536, 208] width 661 height 21
click at [774, 231] on icon "button" at bounding box center [771, 234] width 13 height 12
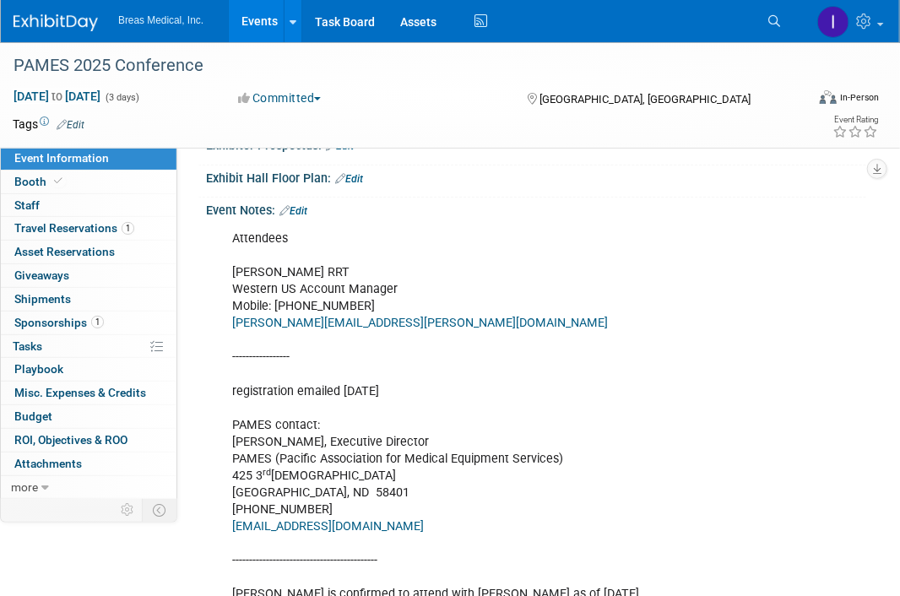
click at [261, 19] on link "Events" at bounding box center [260, 21] width 62 height 42
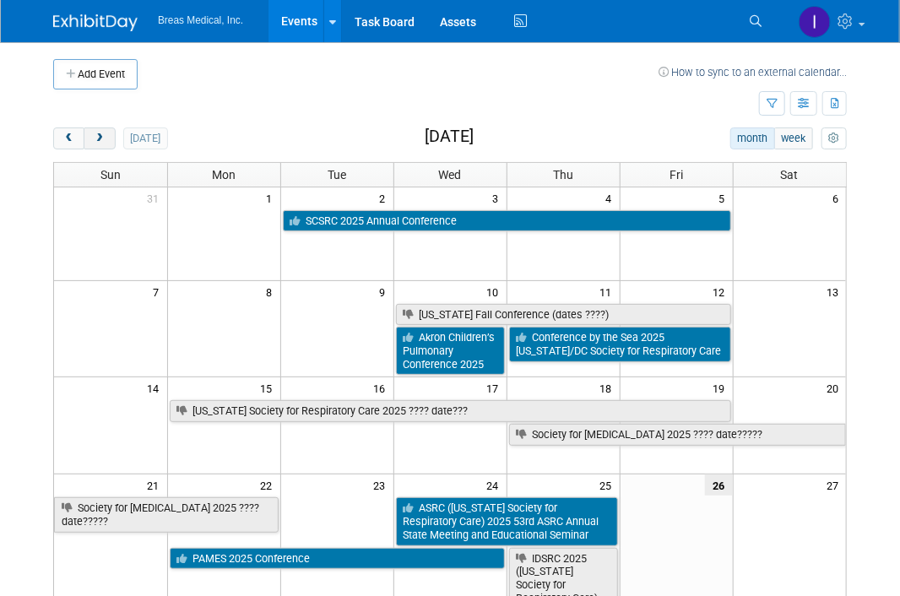
click at [108, 139] on button "next" at bounding box center [99, 139] width 31 height 22
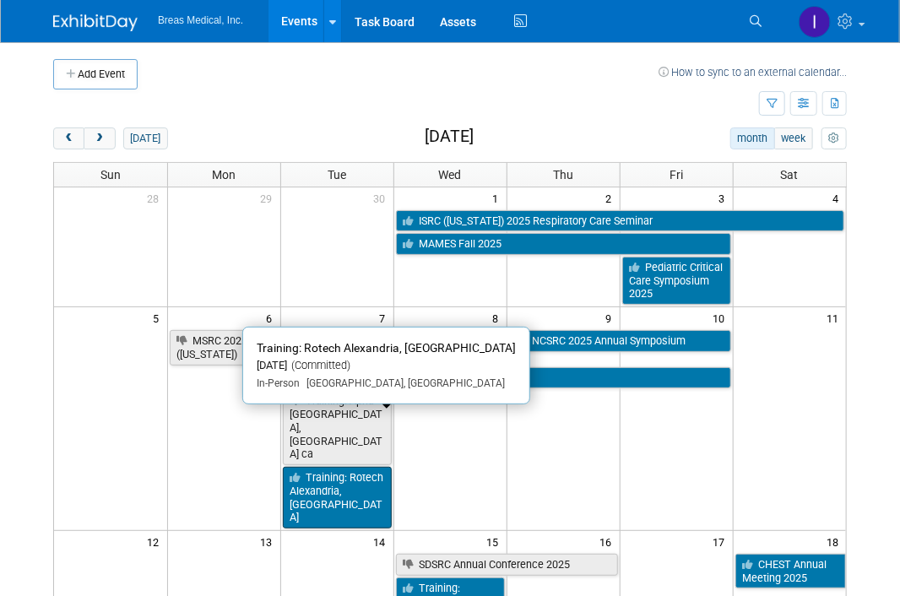
click at [324, 467] on link "Training: Rotech Alexandria, [GEOGRAPHIC_DATA]" at bounding box center [337, 498] width 109 height 62
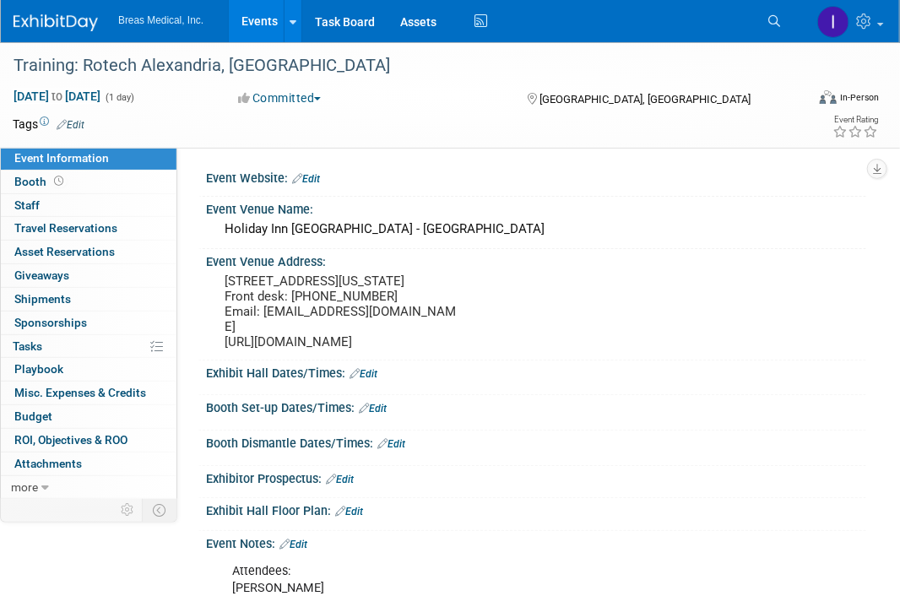
click at [254, 28] on link "Events" at bounding box center [260, 21] width 62 height 42
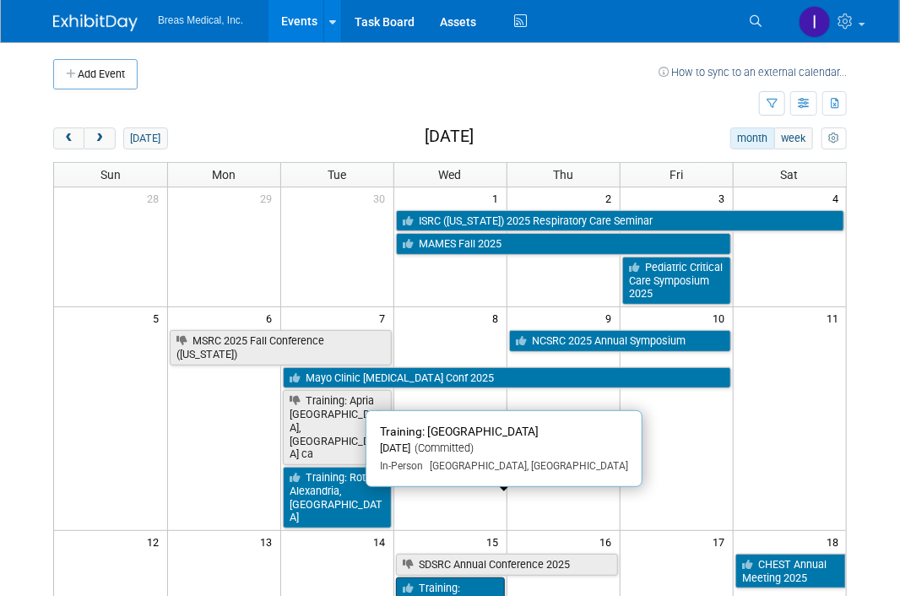
click at [452, 578] on link "Training: [GEOGRAPHIC_DATA]" at bounding box center [450, 602] width 109 height 48
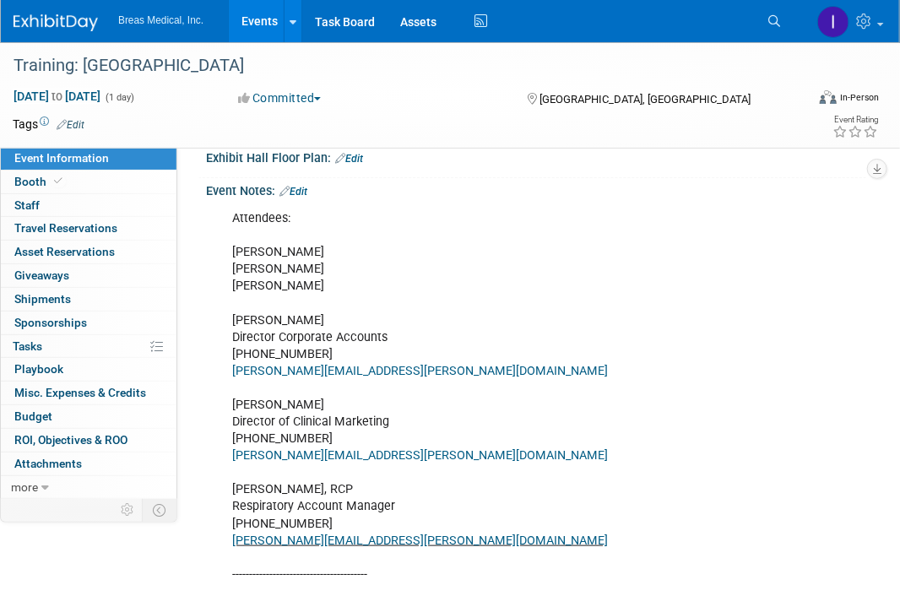
scroll to position [422, 0]
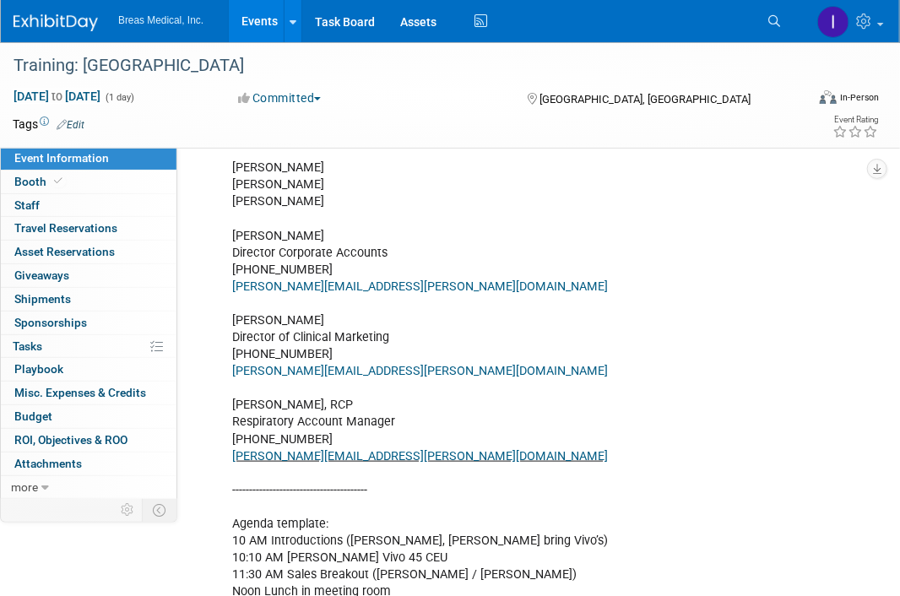
click at [264, 22] on link "Events" at bounding box center [260, 21] width 62 height 42
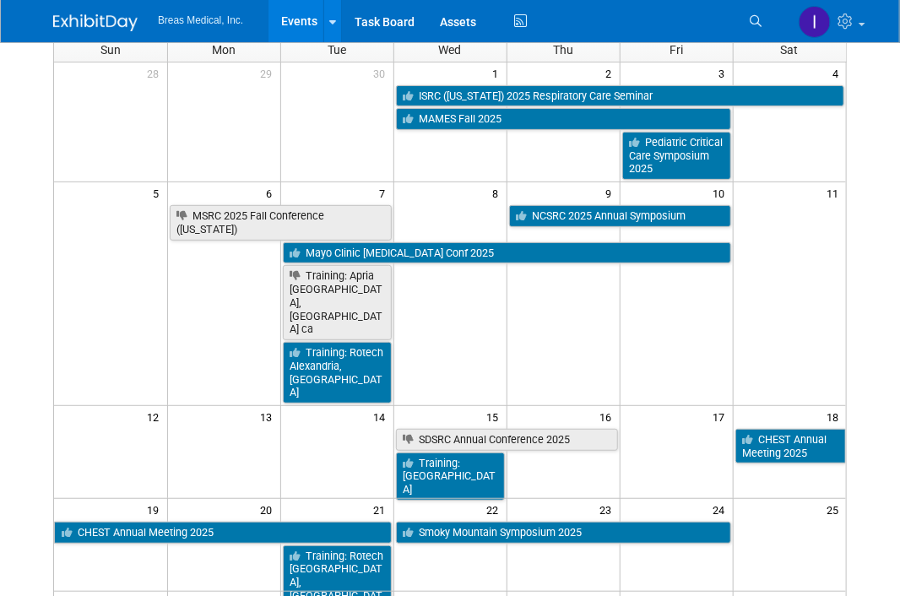
scroll to position [169, 0]
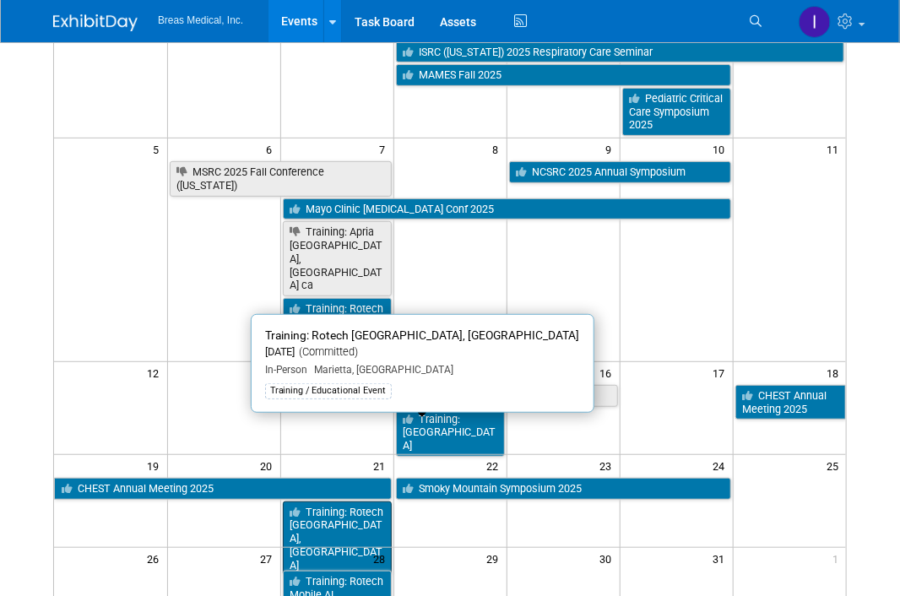
click at [328, 502] on link "Training: Rotech [GEOGRAPHIC_DATA], [GEOGRAPHIC_DATA]" at bounding box center [337, 539] width 109 height 75
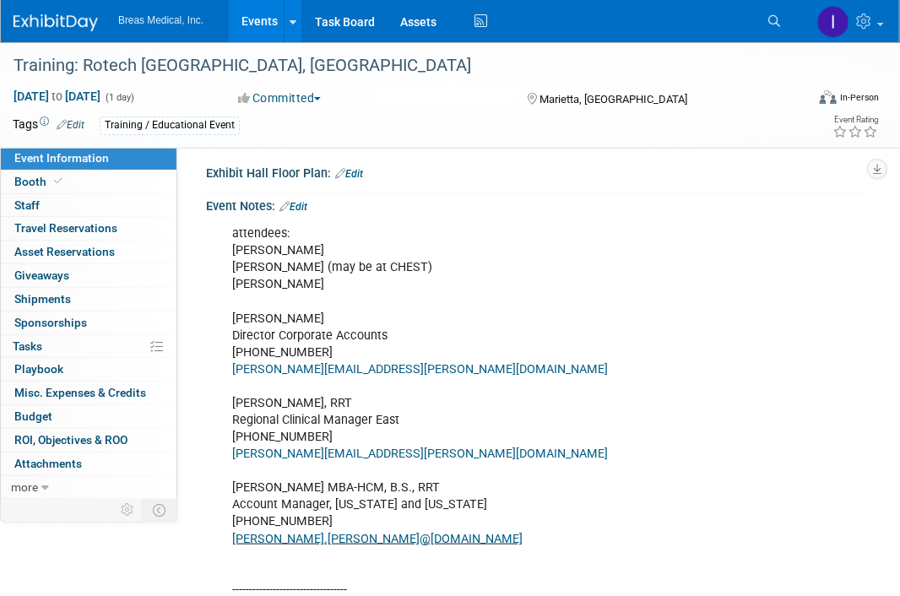
scroll to position [338, 0]
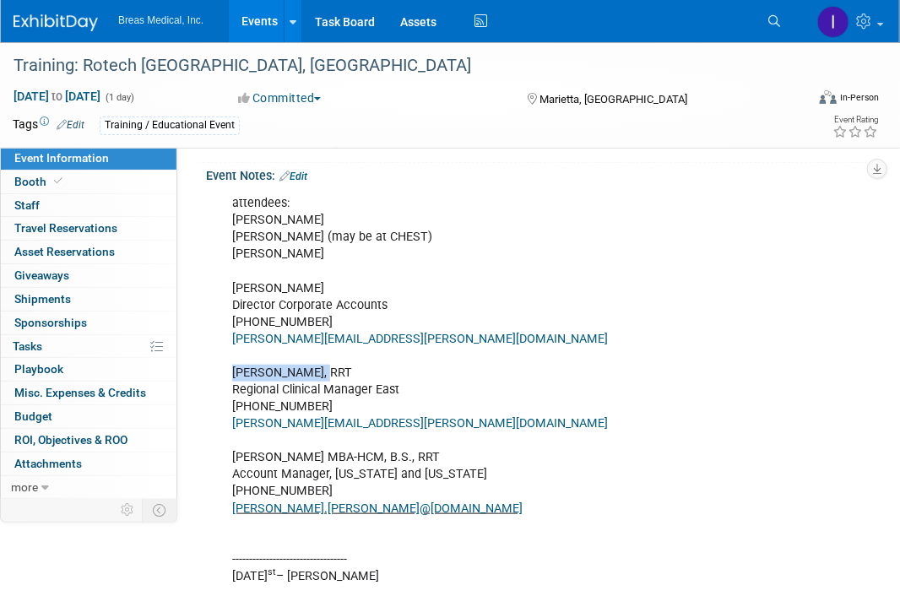
drag, startPoint x: 232, startPoint y: 384, endPoint x: 324, endPoint y: 378, distance: 92.3
copy div "[PERSON_NAME]"
drag, startPoint x: 230, startPoint y: 249, endPoint x: 424, endPoint y: 245, distance: 194.3
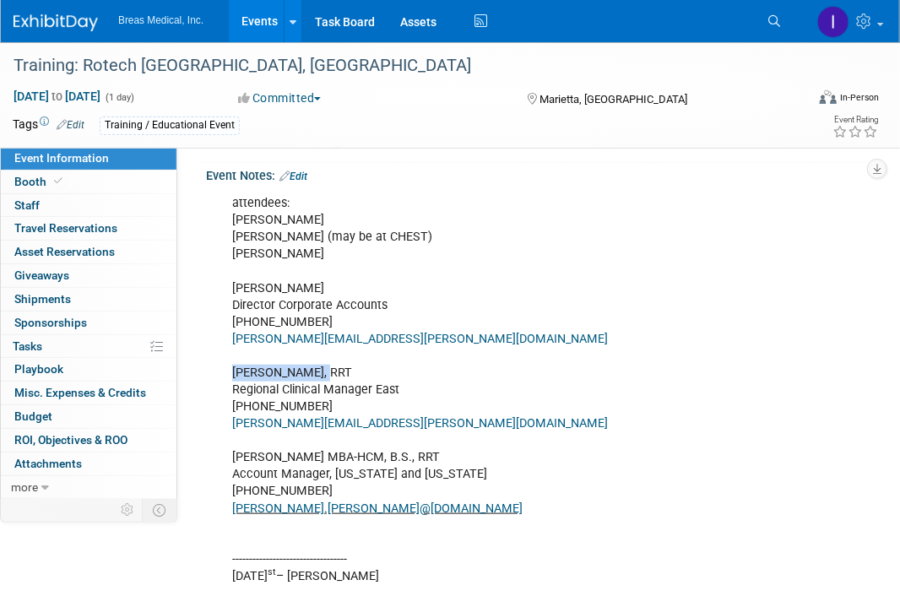
click at [307, 182] on link "Edit" at bounding box center [294, 177] width 28 height 12
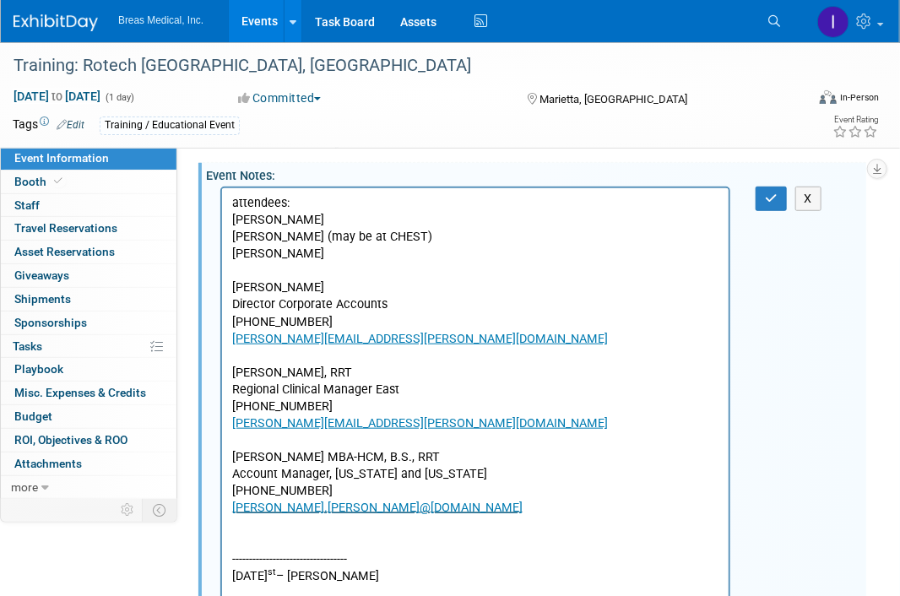
scroll to position [0, 0]
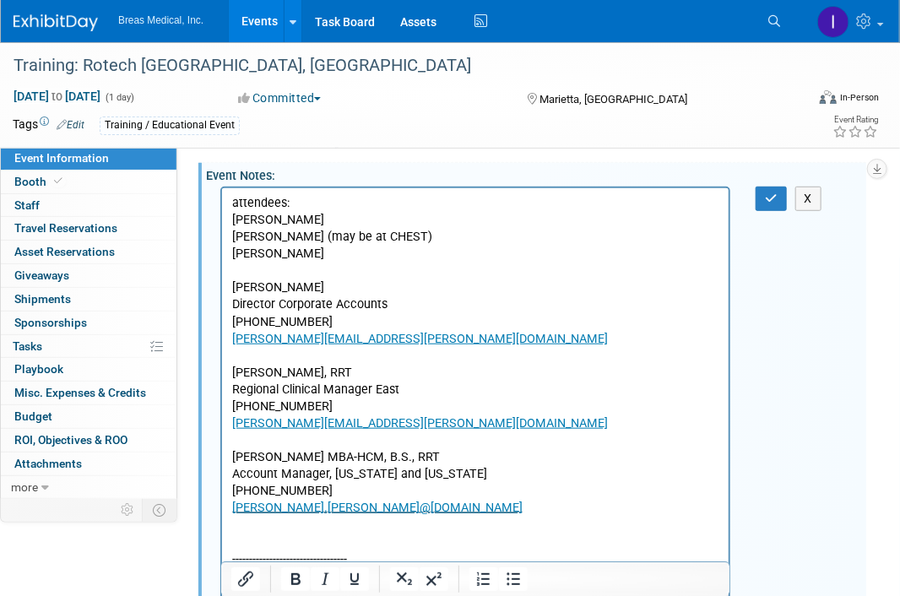
drag, startPoint x: 423, startPoint y: 235, endPoint x: 233, endPoint y: 231, distance: 190.1
click at [757, 209] on button "button" at bounding box center [771, 199] width 31 height 24
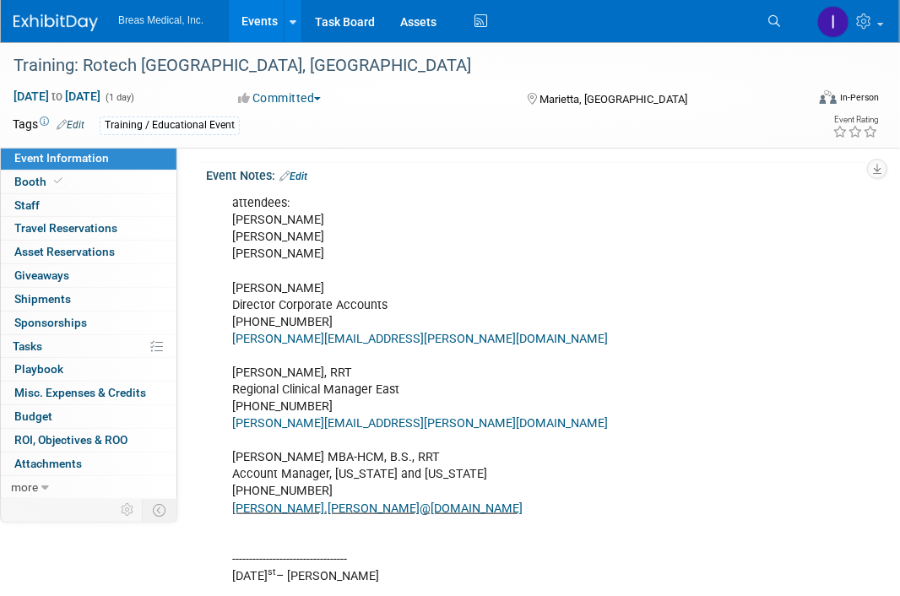
click at [257, 19] on link "Events" at bounding box center [260, 21] width 62 height 42
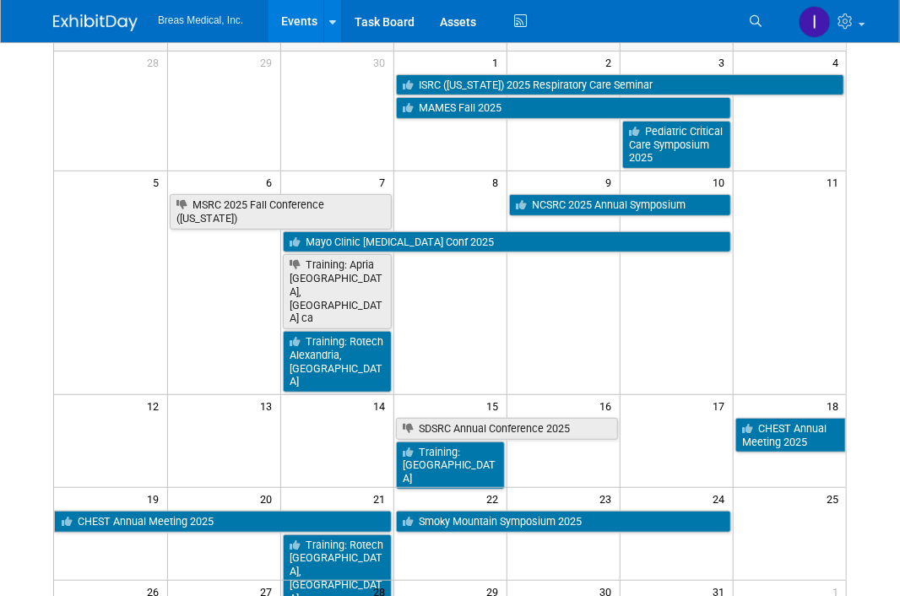
scroll to position [169, 0]
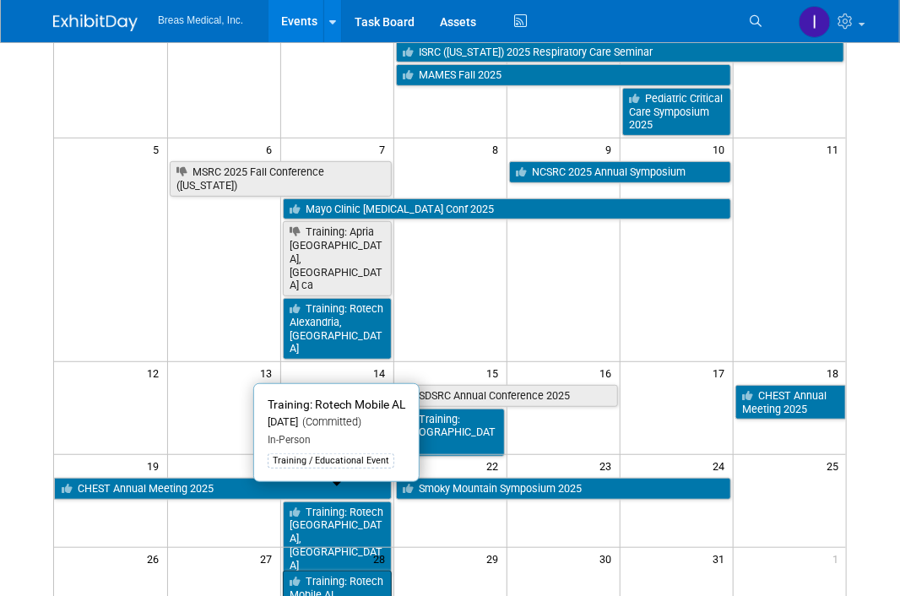
click at [345, 571] on link "Training: Rotech Mobile AL" at bounding box center [337, 588] width 109 height 35
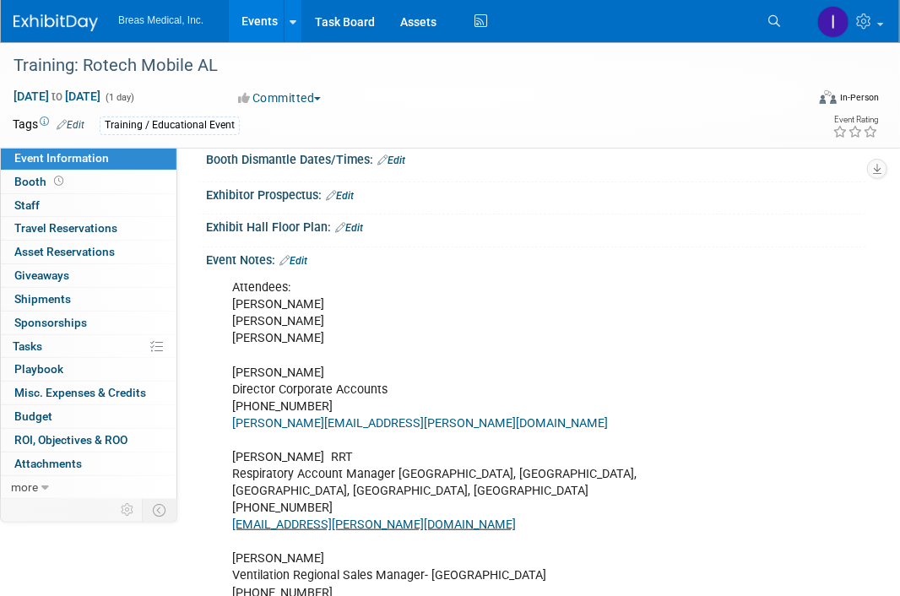
scroll to position [253, 0]
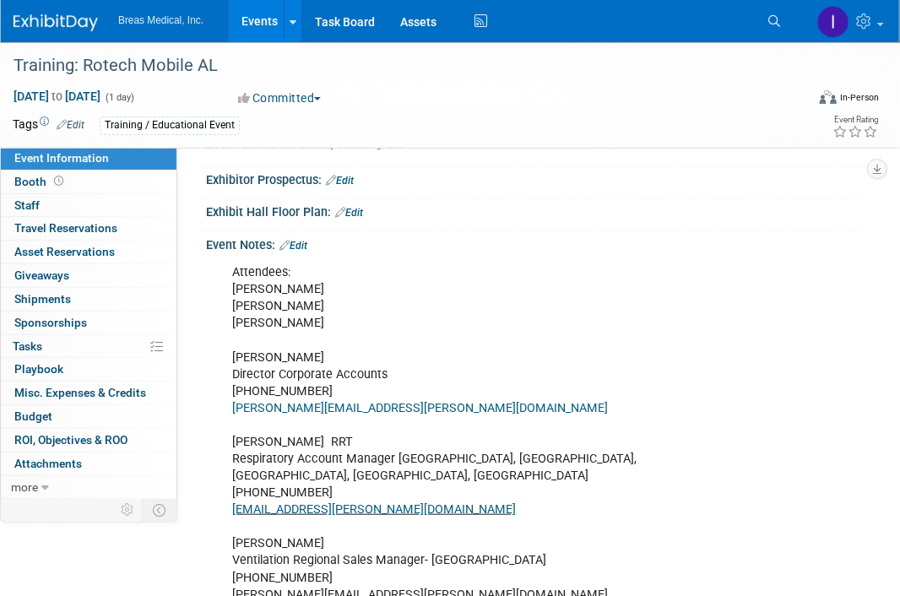
click at [268, 9] on link "Events" at bounding box center [260, 21] width 62 height 42
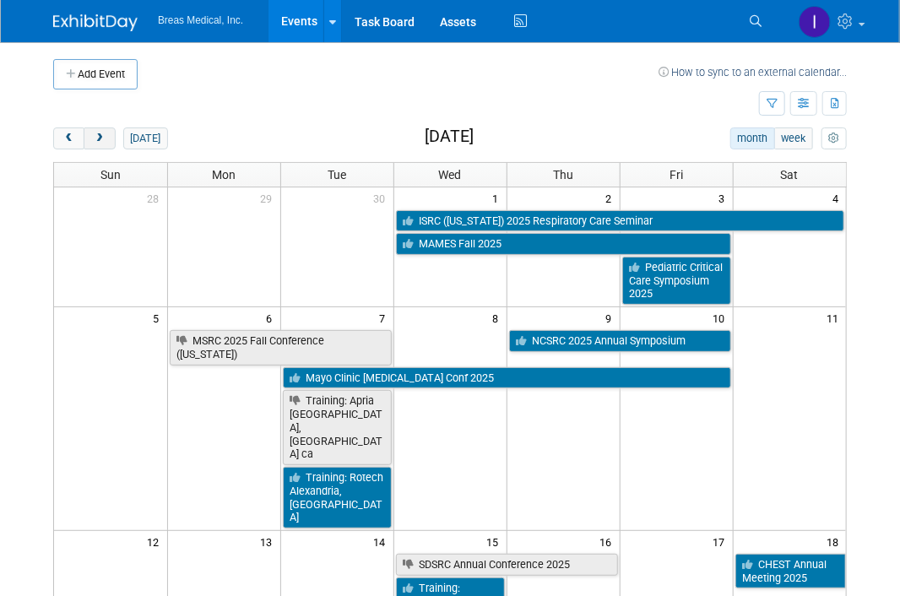
click at [98, 136] on span "next" at bounding box center [99, 138] width 13 height 11
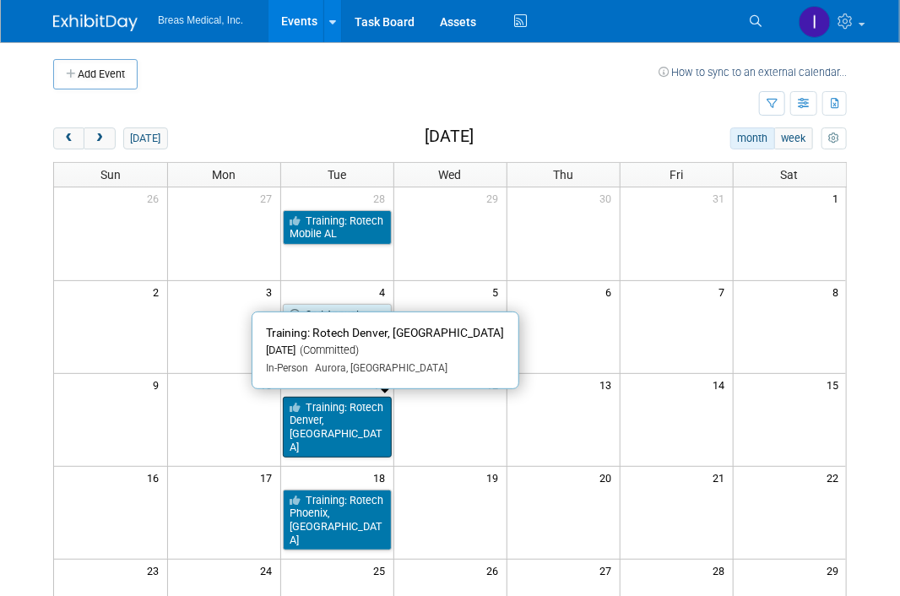
click at [341, 404] on link "Training: Rotech Denver, CO" at bounding box center [337, 428] width 109 height 62
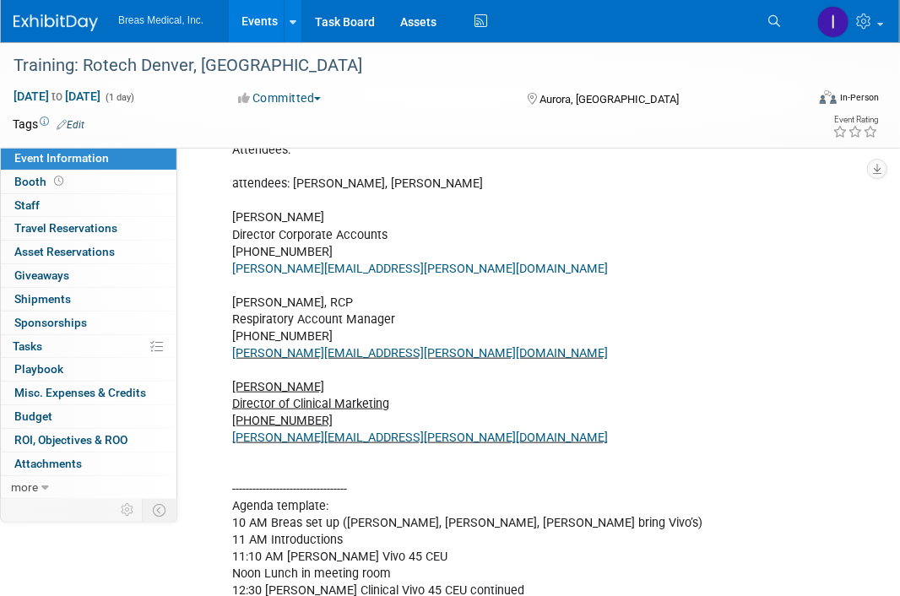
scroll to position [422, 0]
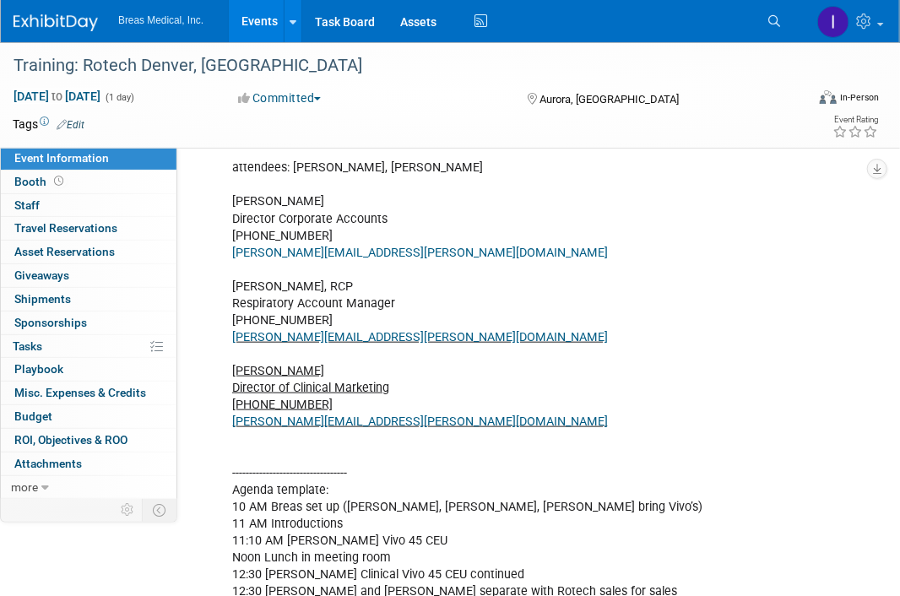
click at [250, 23] on link "Events" at bounding box center [260, 21] width 62 height 42
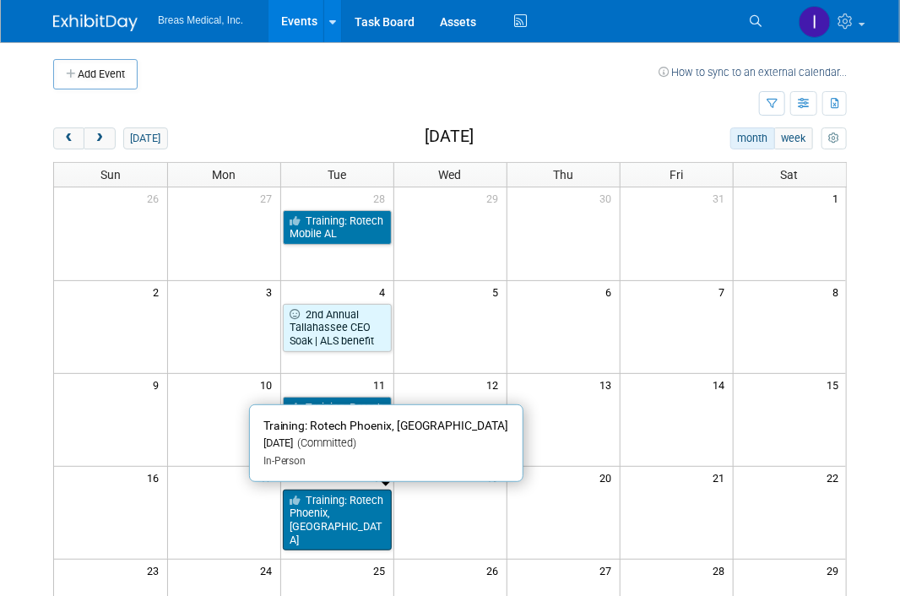
click at [343, 511] on link "Training: Rotech Phoenix, [GEOGRAPHIC_DATA]" at bounding box center [337, 521] width 109 height 62
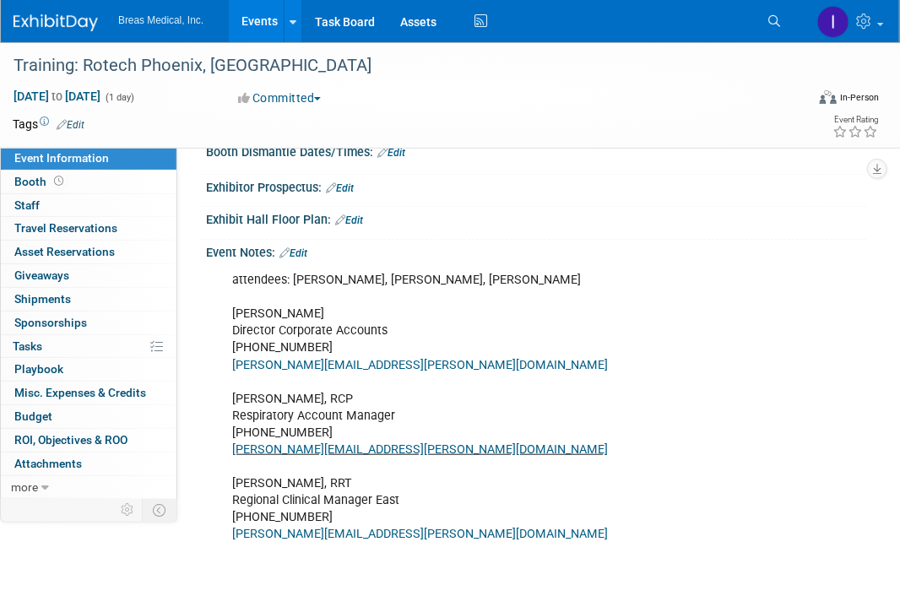
scroll to position [253, 0]
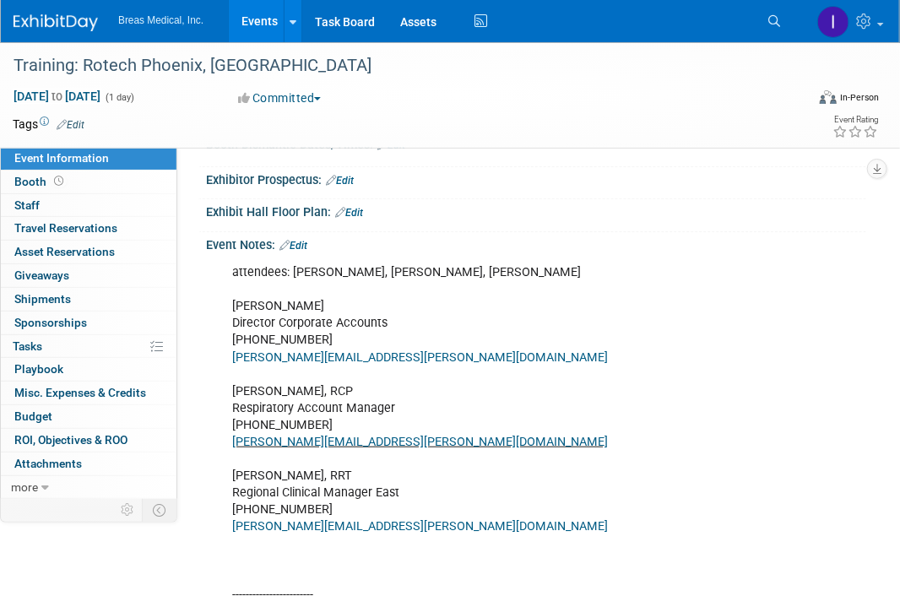
drag, startPoint x: 761, startPoint y: 555, endPoint x: 711, endPoint y: 334, distance: 226.9
click at [264, 24] on link "Events" at bounding box center [260, 21] width 62 height 42
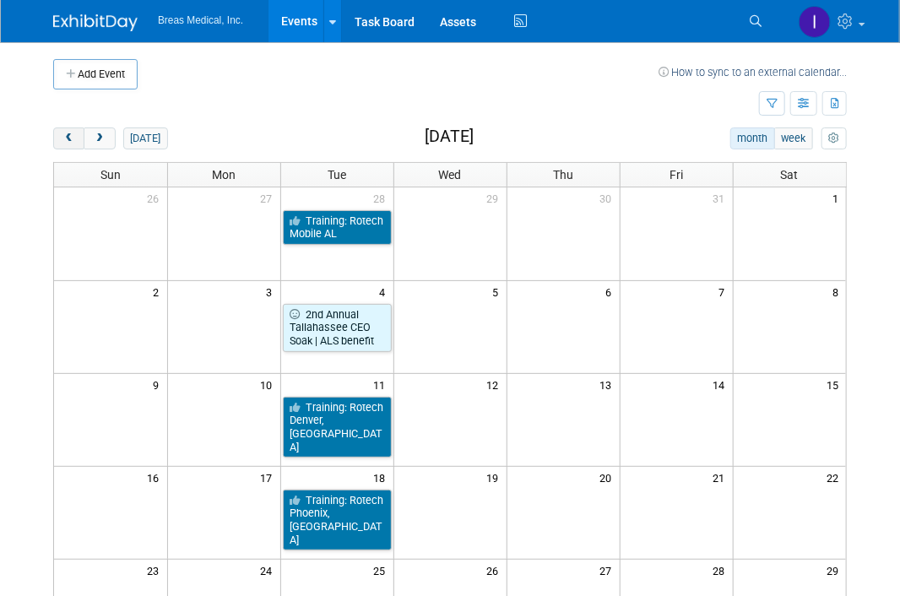
click at [66, 130] on button "prev" at bounding box center [68, 139] width 31 height 22
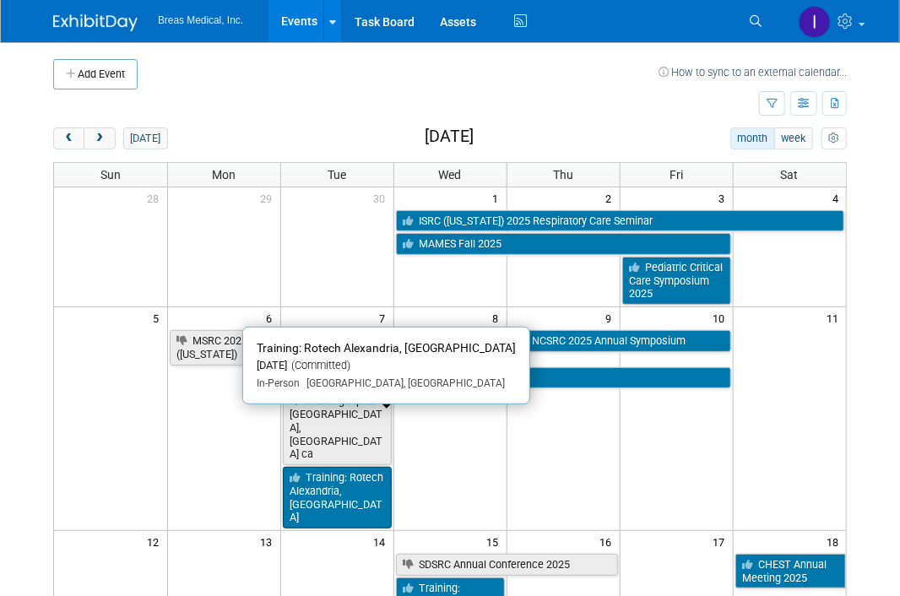
click at [340, 467] on link "Training: Rotech Alexandria, [GEOGRAPHIC_DATA]" at bounding box center [337, 498] width 109 height 62
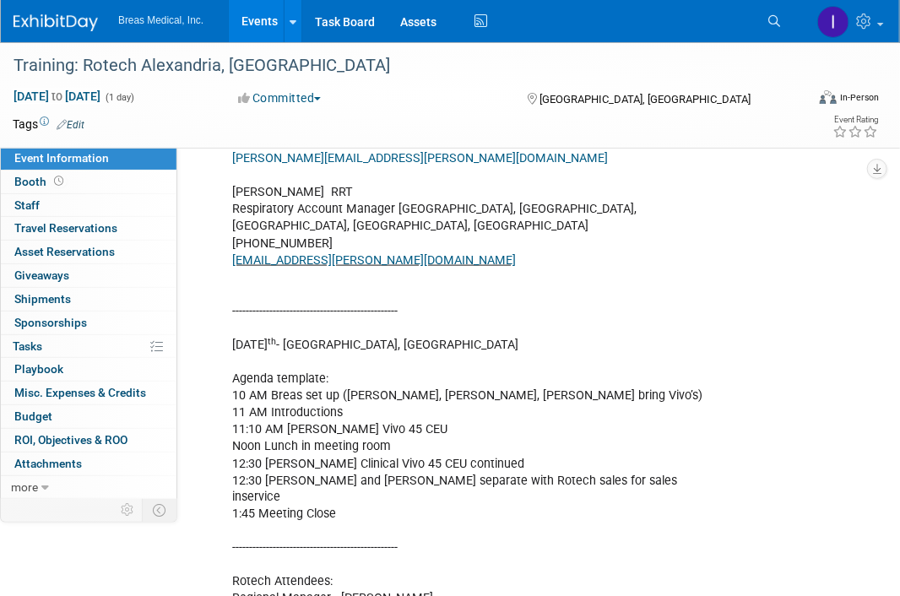
scroll to position [676, 0]
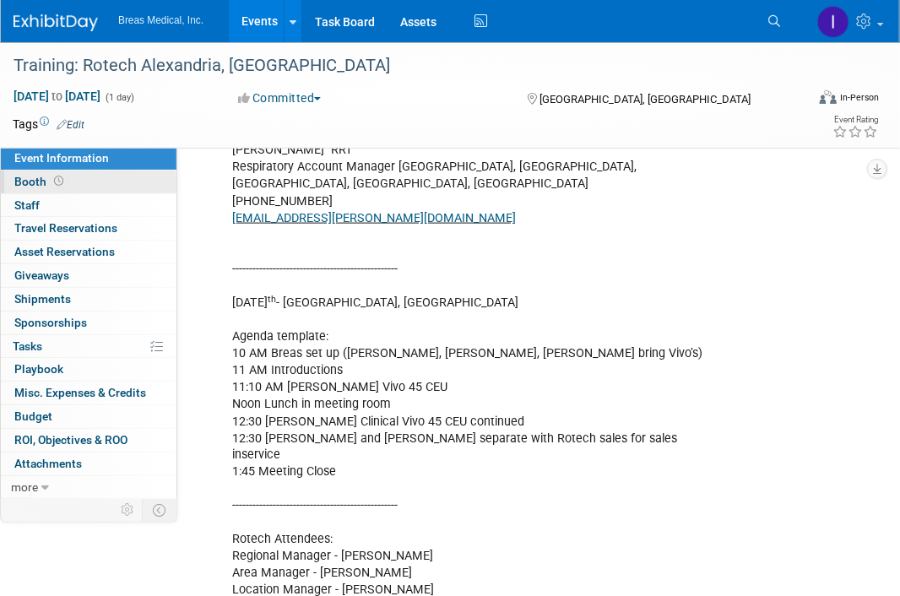
click at [24, 180] on span "Booth" at bounding box center [40, 182] width 52 height 14
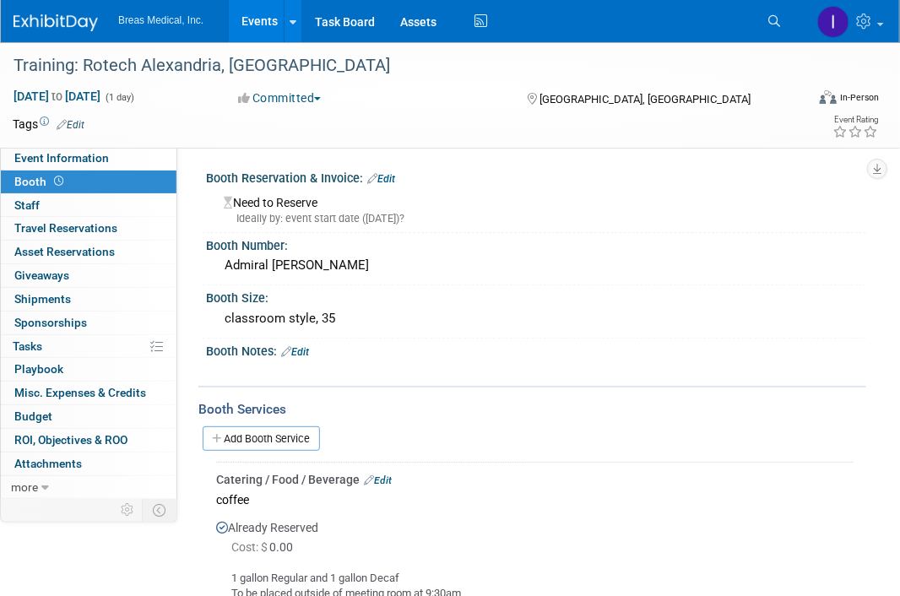
scroll to position [0, 0]
click at [27, 164] on span "Event Information" at bounding box center [61, 158] width 95 height 14
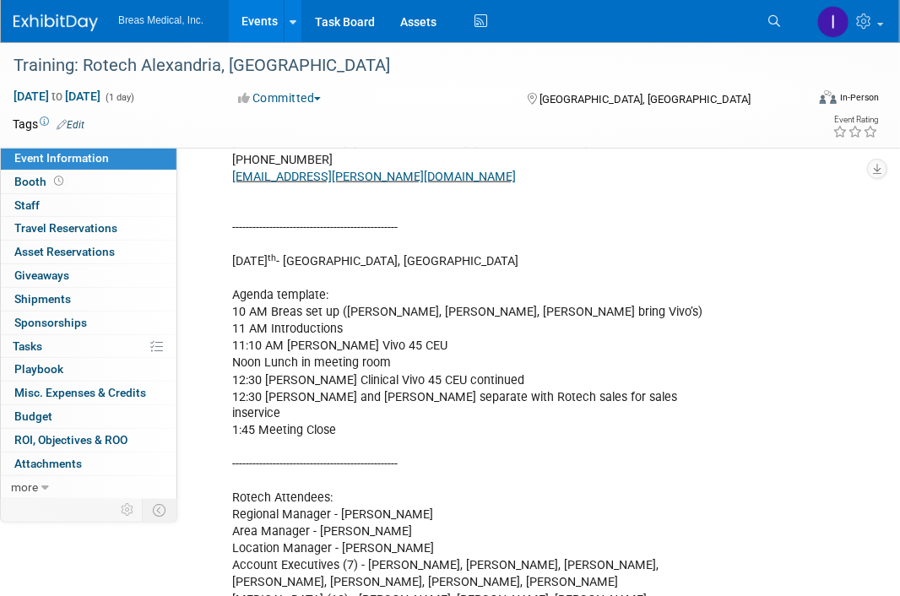
scroll to position [760, 0]
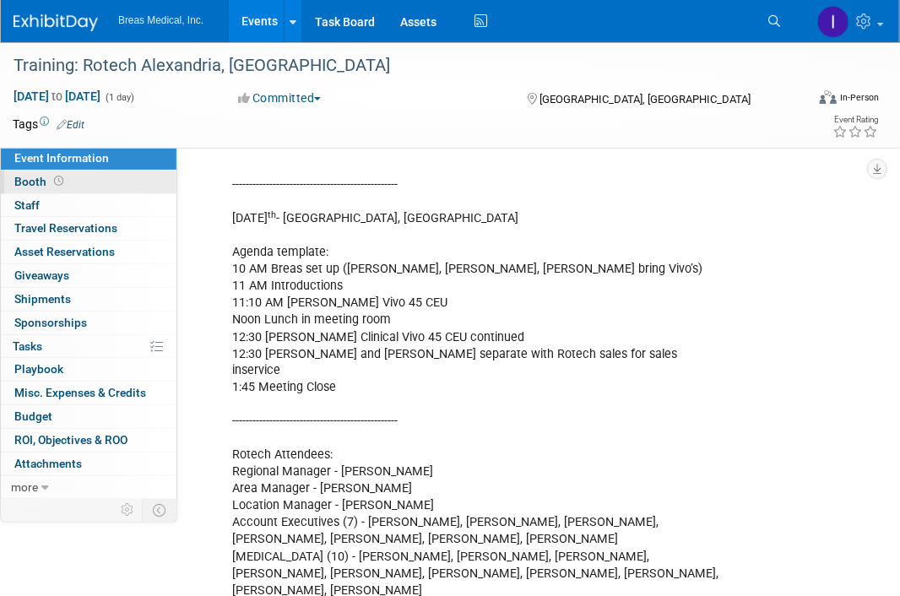
click at [25, 182] on span "Booth" at bounding box center [40, 182] width 52 height 14
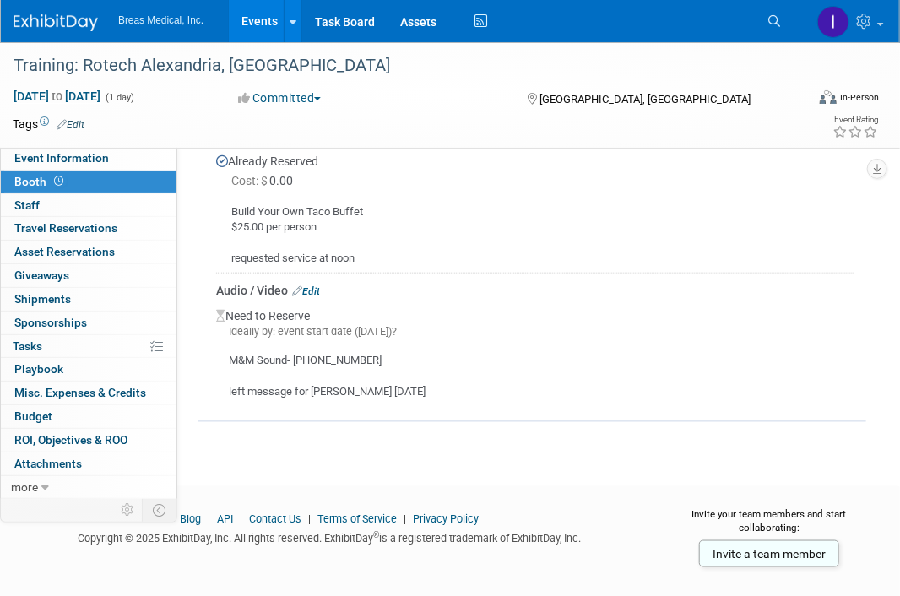
scroll to position [507, 0]
click at [318, 287] on link "Edit" at bounding box center [306, 291] width 28 height 12
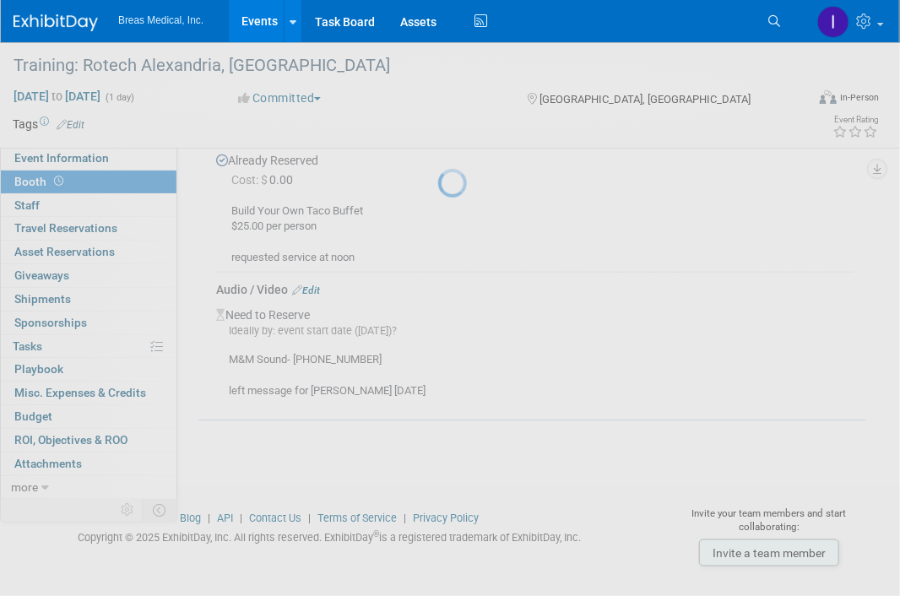
click at [462, 378] on div at bounding box center [450, 298] width 24 height 596
drag, startPoint x: 443, startPoint y: 115, endPoint x: 227, endPoint y: 58, distance: 223.5
click at [443, 114] on div at bounding box center [450, 298] width 24 height 596
drag, startPoint x: 439, startPoint y: 93, endPoint x: 295, endPoint y: 93, distance: 144.4
click at [438, 93] on div at bounding box center [450, 298] width 24 height 596
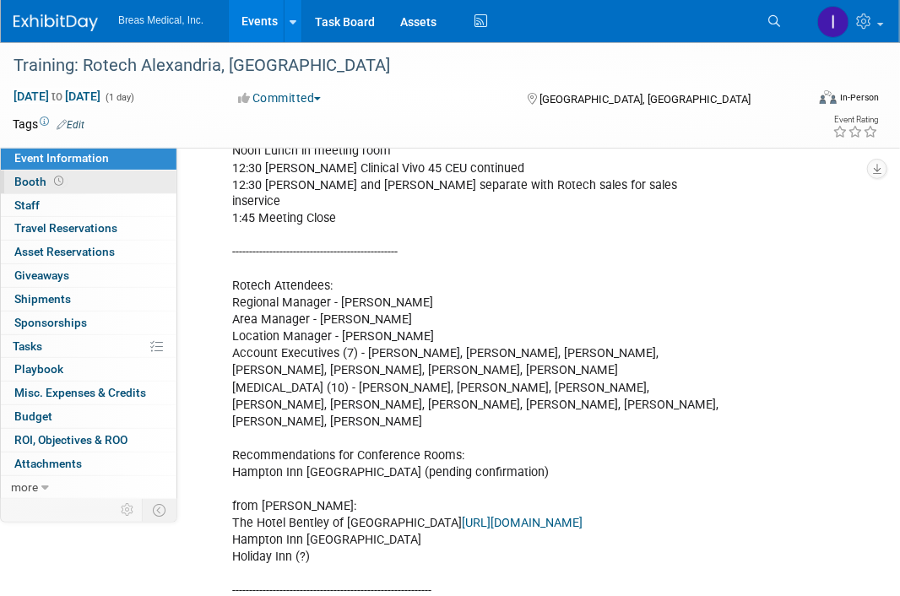
click at [3, 184] on link "Booth" at bounding box center [89, 182] width 176 height 23
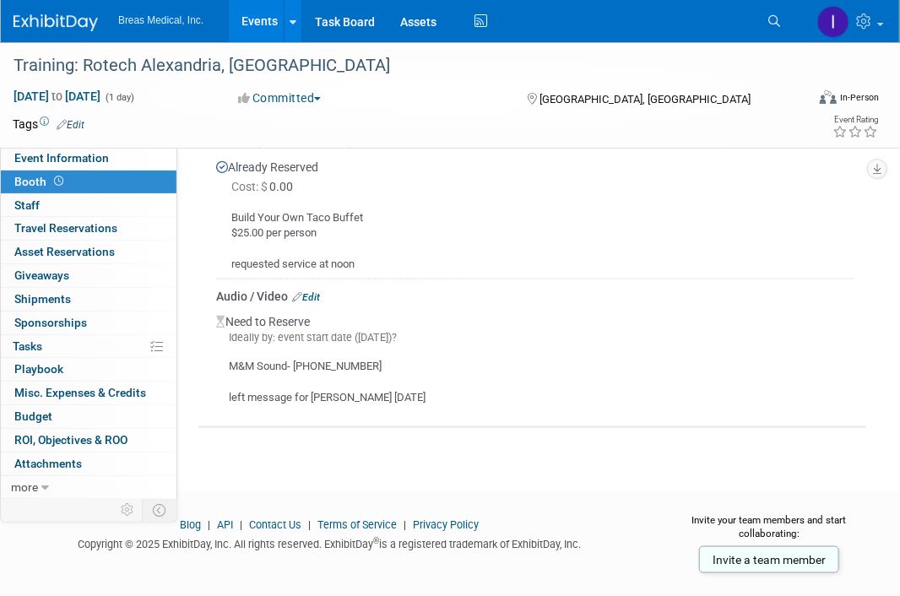
scroll to position [510, 0]
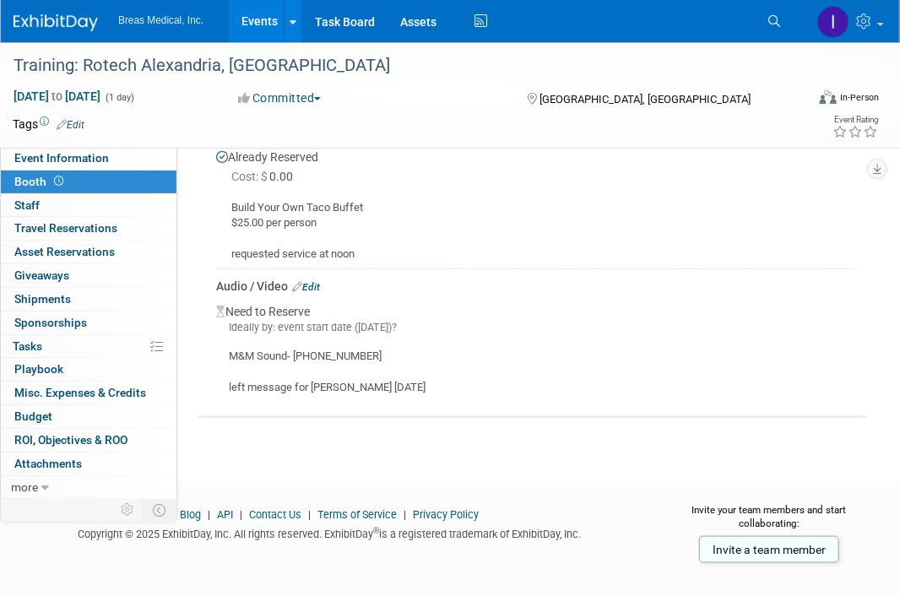
click at [318, 286] on link "Edit" at bounding box center [306, 287] width 28 height 12
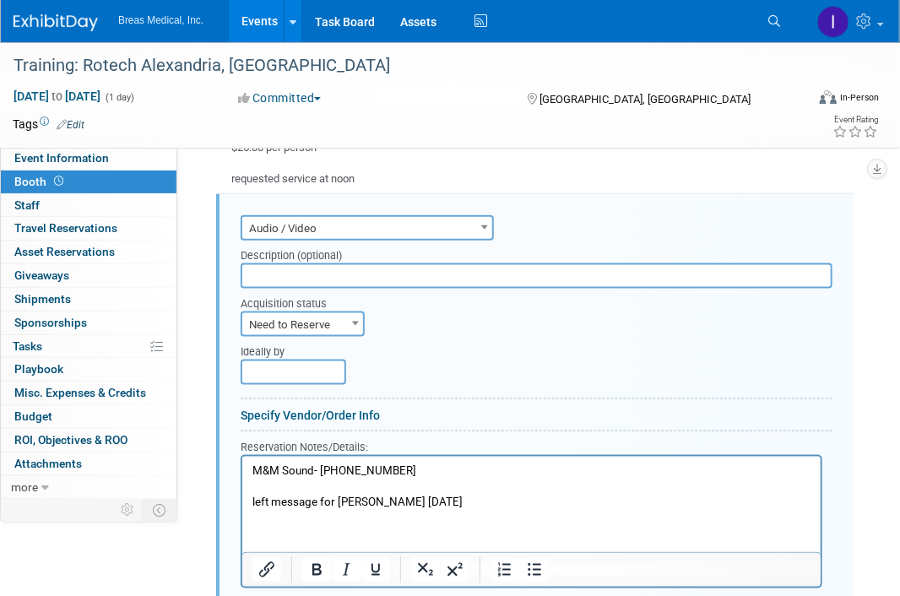
scroll to position [670, 0]
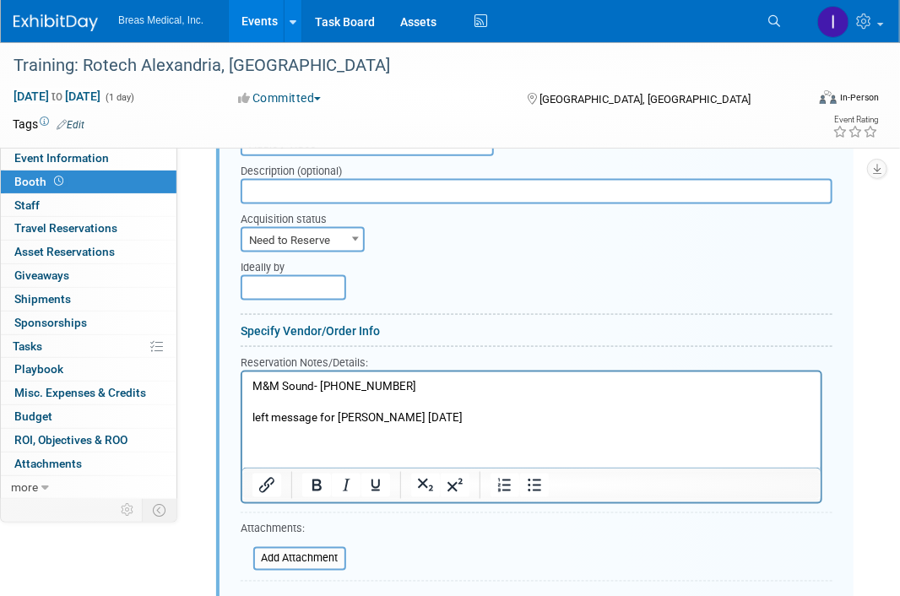
click at [460, 409] on p "M&M Sound- [PHONE_NUMBER] left message for [PERSON_NAME] [DATE]" at bounding box center [531, 401] width 559 height 47
click at [456, 423] on p "M&M Sound- [PHONE_NUMBER] left message for [PERSON_NAME] [DATE]" at bounding box center [531, 401] width 559 height 47
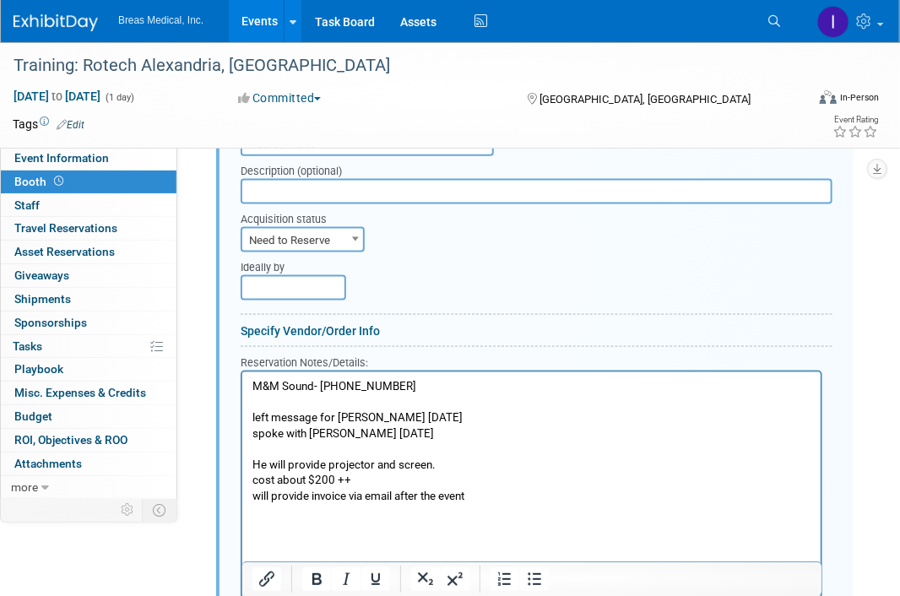
scroll to position [585, 0]
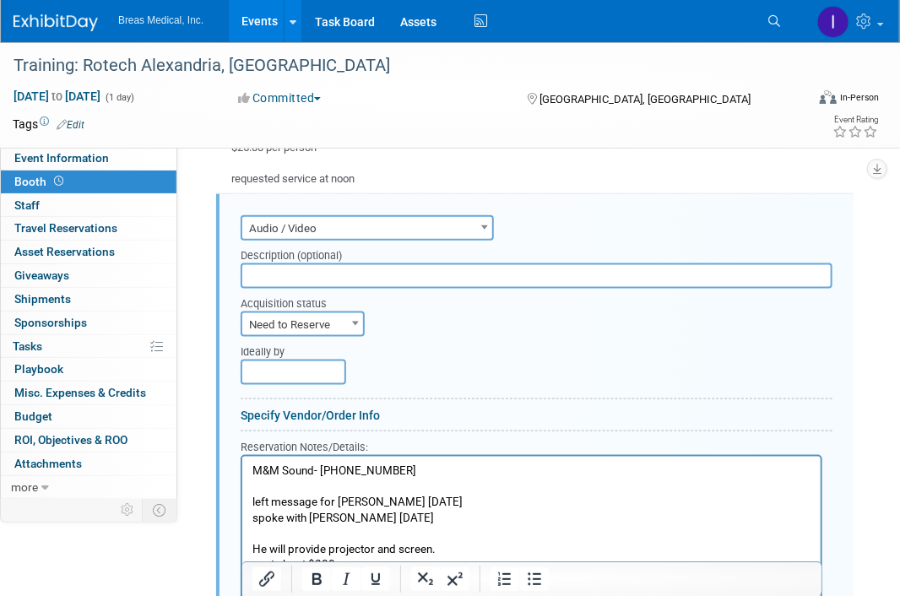
click at [451, 274] on input "text" at bounding box center [537, 276] width 592 height 25
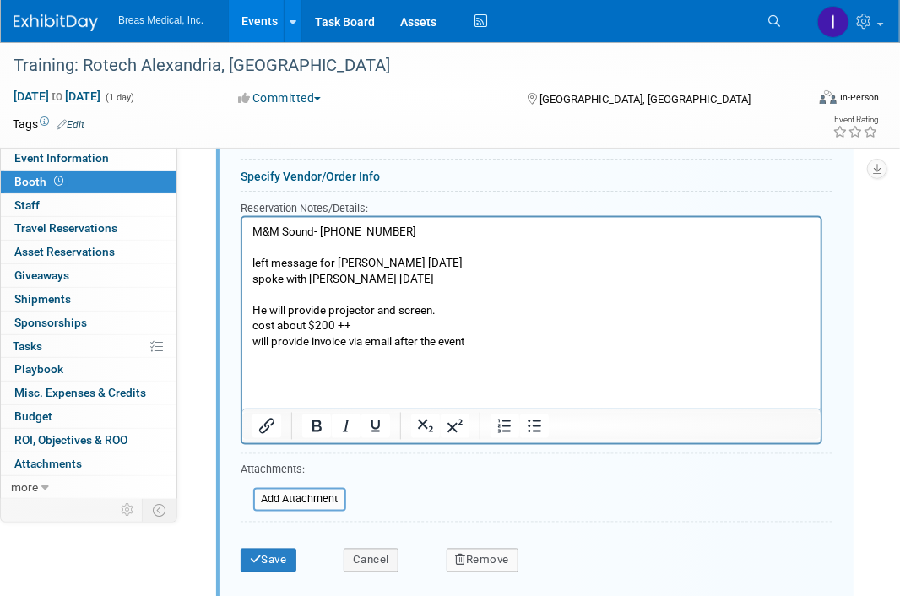
scroll to position [839, 0]
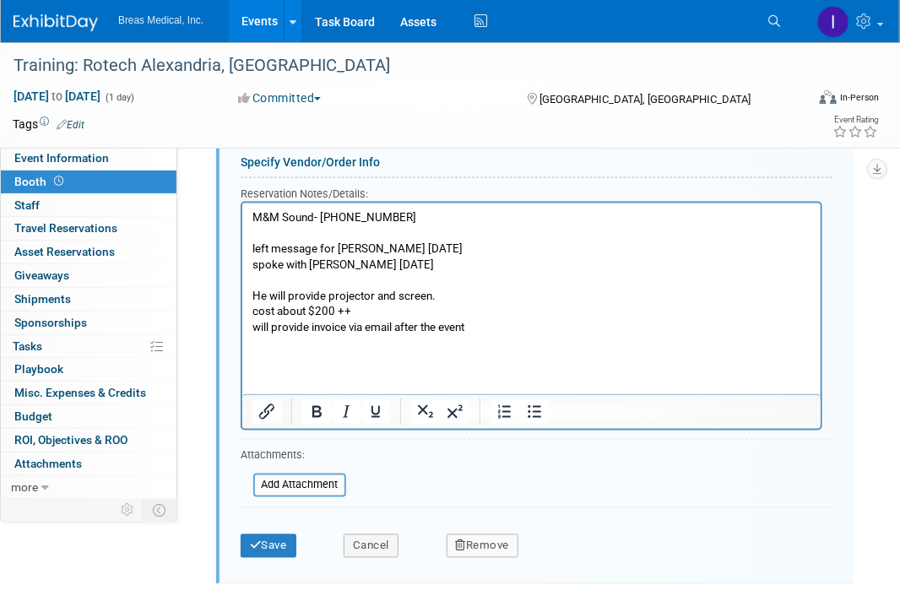
type input "projector and screen"
click at [491, 330] on p "will provide invoice via email after the event" at bounding box center [531, 328] width 559 height 16
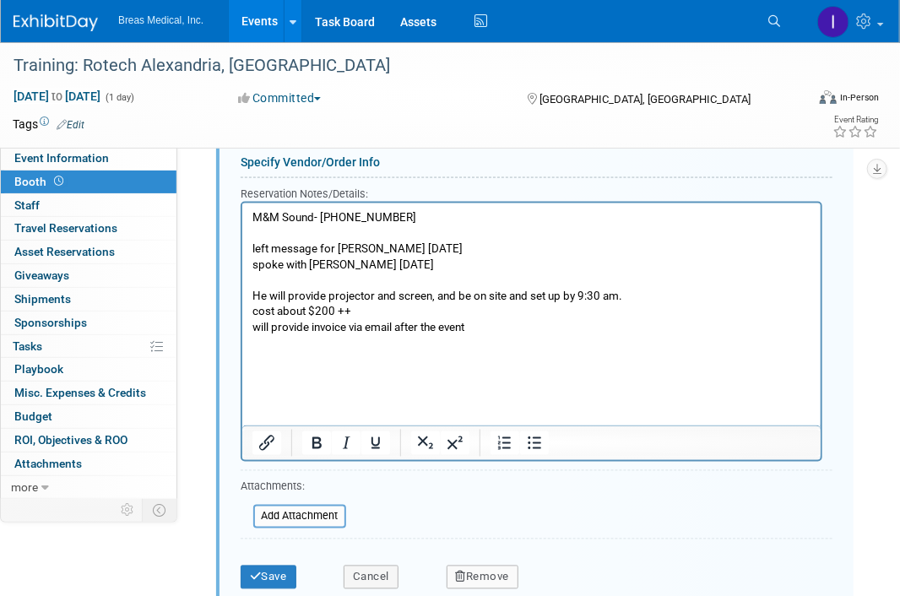
click at [498, 315] on p "cost about $200 ++" at bounding box center [531, 312] width 559 height 16
click at [440, 269] on p "spoke with [PERSON_NAME] [DATE]" at bounding box center [531, 265] width 559 height 16
click at [275, 573] on button "Save" at bounding box center [269, 578] width 56 height 24
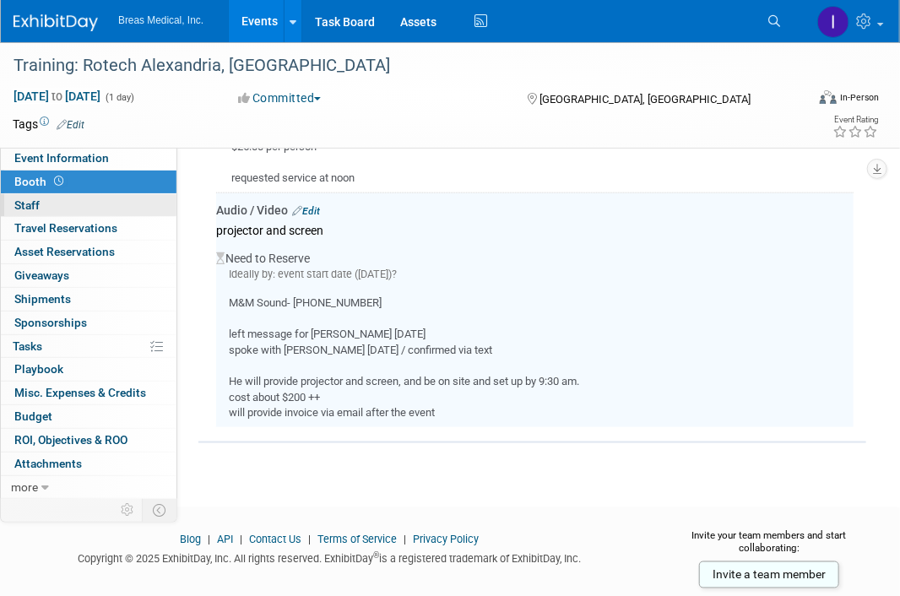
scroll to position [585, 0]
click at [44, 155] on span "Event Information" at bounding box center [61, 158] width 95 height 14
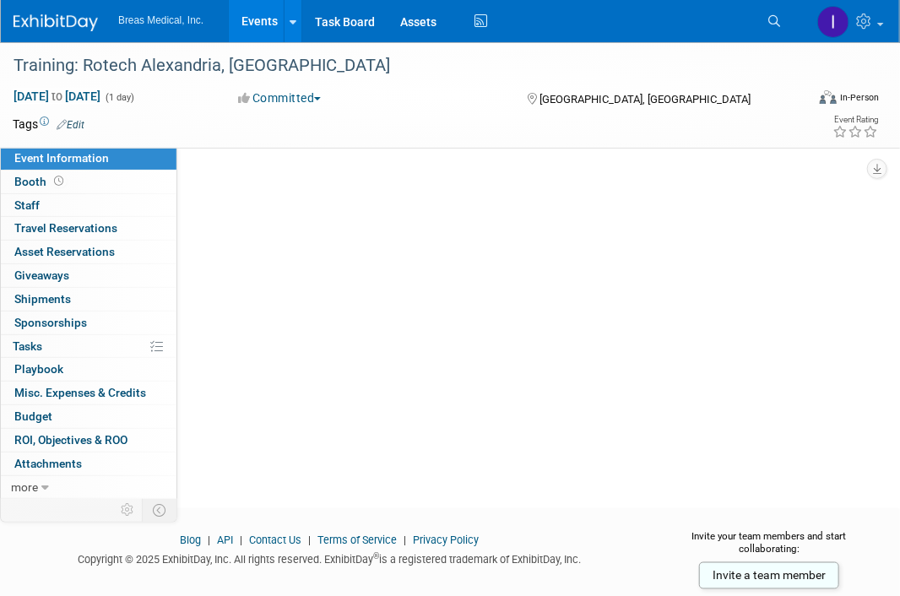
scroll to position [0, 0]
